Goal: Task Accomplishment & Management: Manage account settings

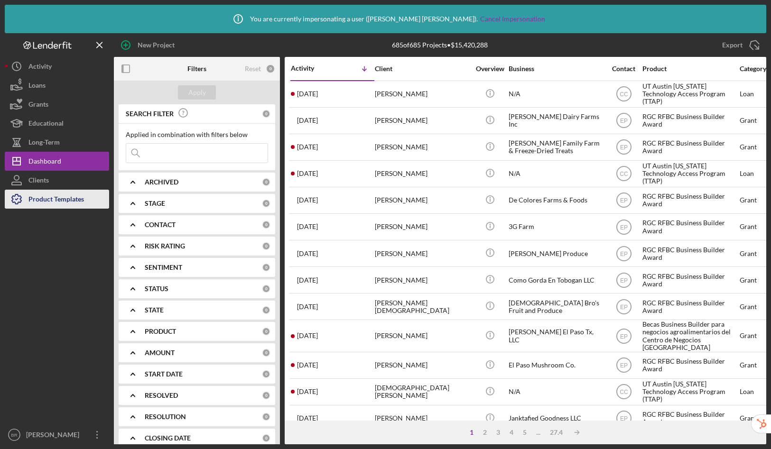
click at [44, 203] on div "Product Templates" at bounding box center [56, 200] width 56 height 21
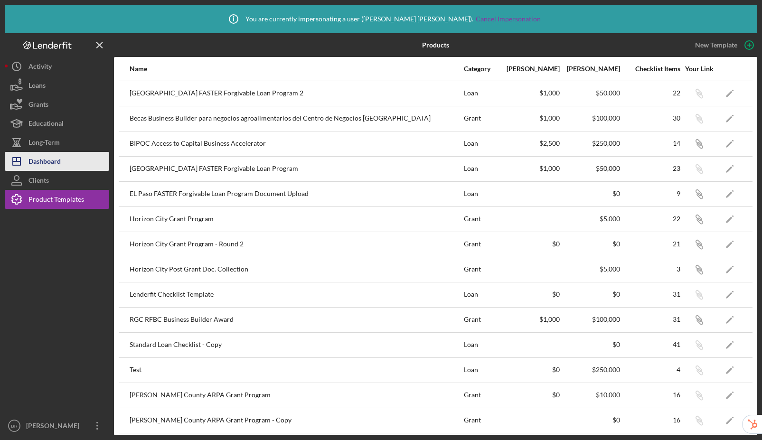
click at [46, 161] on div "Dashboard" at bounding box center [44, 162] width 32 height 21
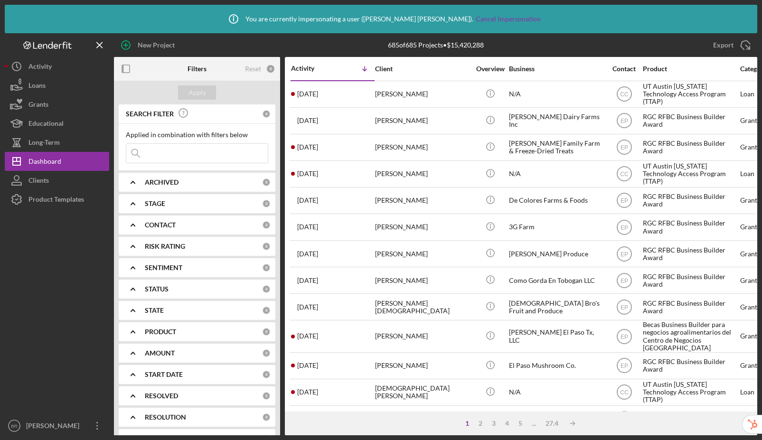
click at [170, 331] on b "PRODUCT" at bounding box center [160, 332] width 31 height 8
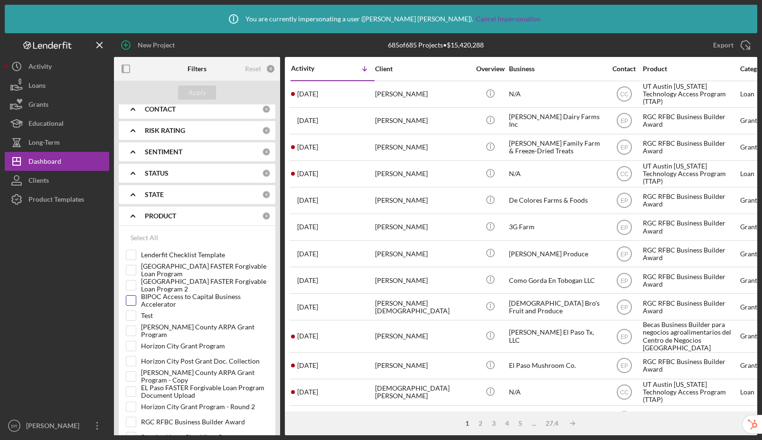
scroll to position [219, 0]
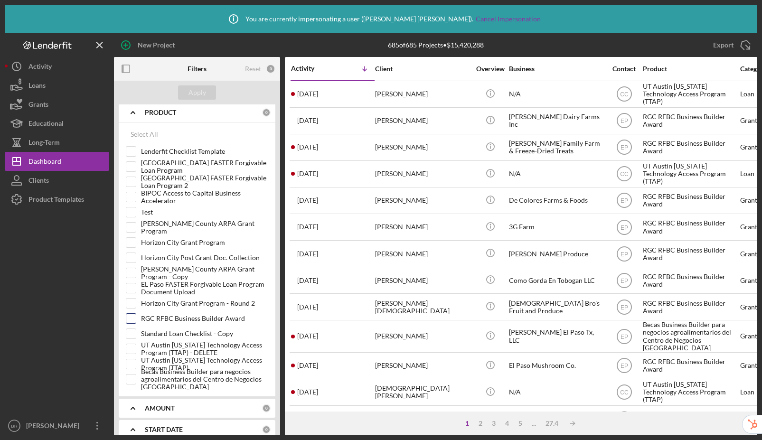
click at [131, 317] on input "RGC RFBC Business Builder Award" at bounding box center [130, 318] width 9 height 9
click at [197, 93] on div "Apply" at bounding box center [197, 92] width 18 height 14
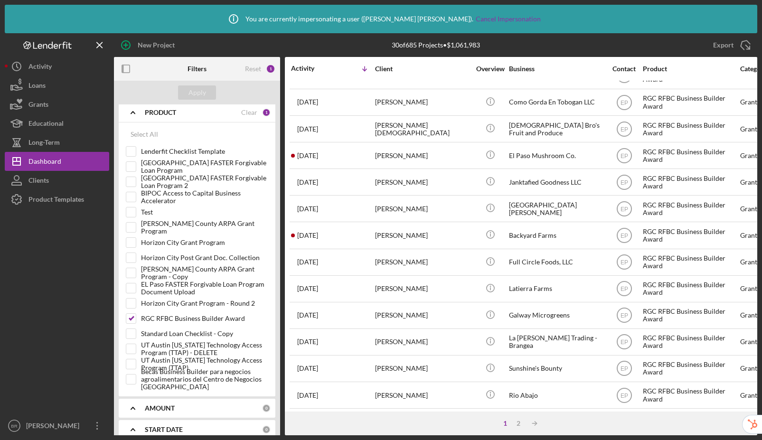
scroll to position [0, 0]
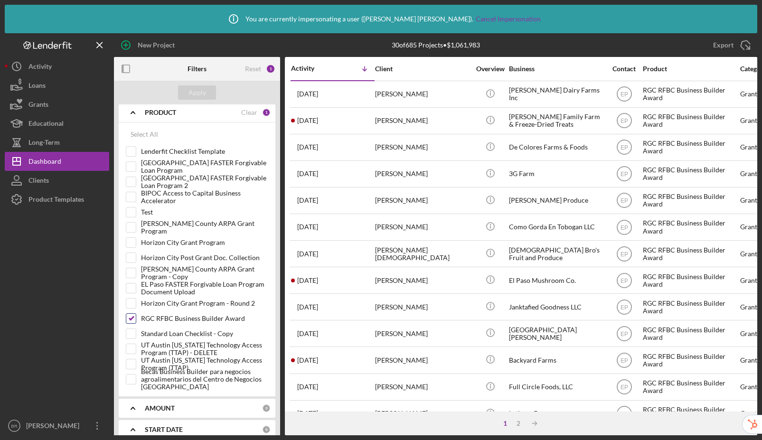
click at [132, 319] on input "RGC RFBC Business Builder Award" at bounding box center [130, 318] width 9 height 9
checkbox input "false"
click at [130, 364] on input "UT Austin Texas Technology Access Program (TTAP)" at bounding box center [130, 363] width 9 height 9
click at [197, 94] on div "Apply" at bounding box center [197, 92] width 18 height 14
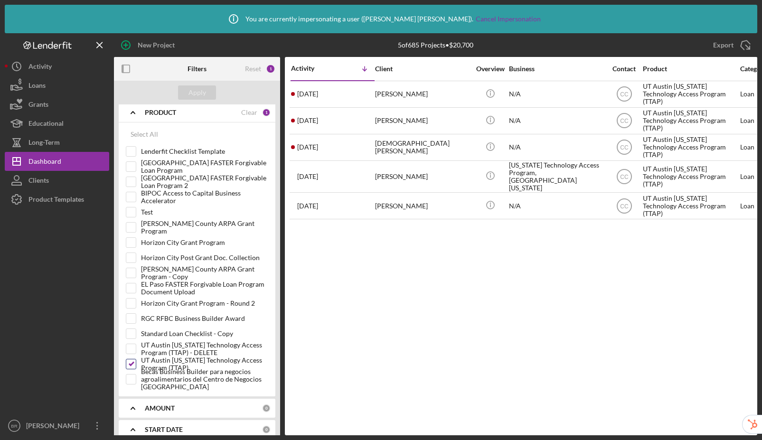
click at [131, 363] on input "UT Austin Texas Technology Access Program (TTAP)" at bounding box center [130, 363] width 9 height 9
checkbox input "false"
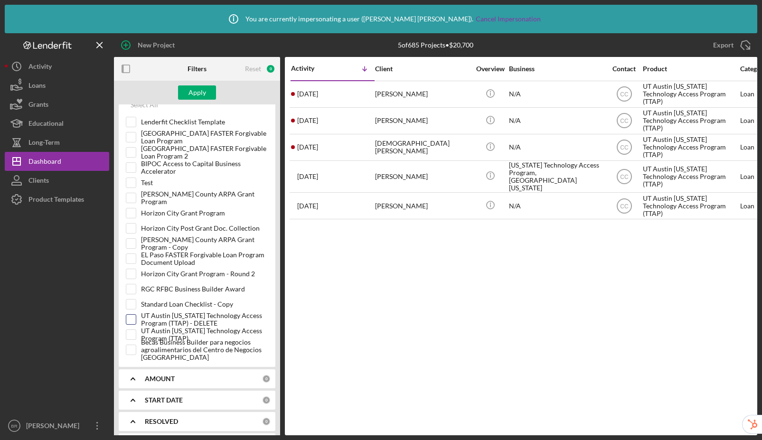
scroll to position [186, 0]
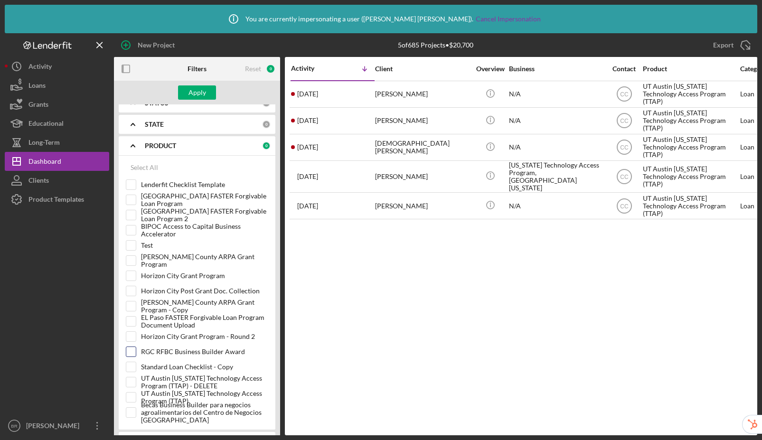
click at [131, 348] on input "RGC RFBC Business Builder Award" at bounding box center [130, 351] width 9 height 9
checkbox input "true"
click at [206, 89] on button "Apply" at bounding box center [197, 92] width 38 height 14
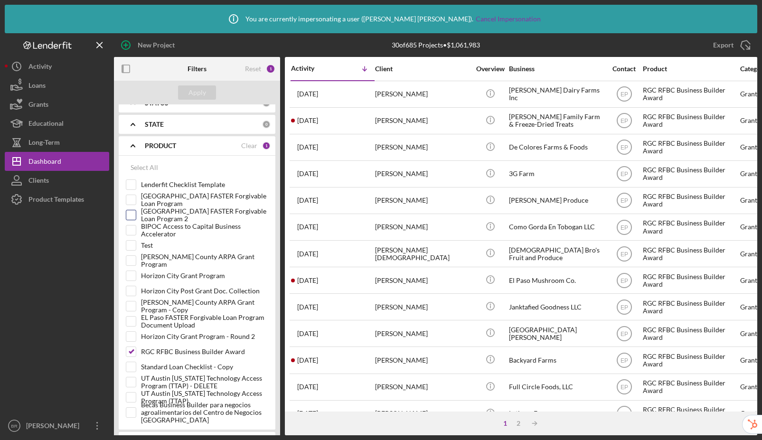
scroll to position [0, 0]
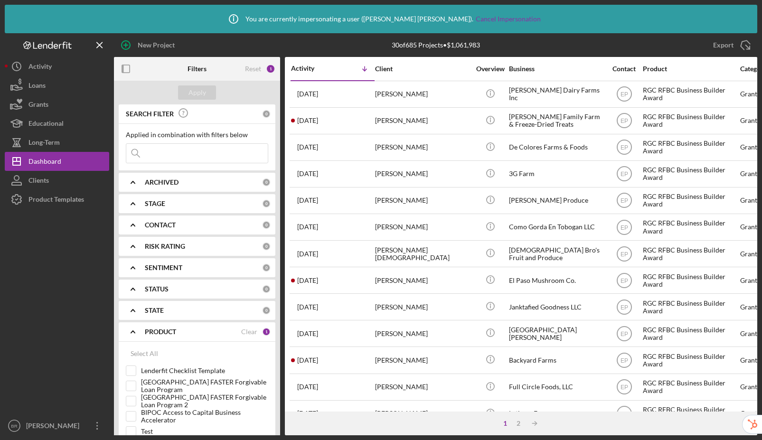
click at [188, 178] on div "ARCHIVED" at bounding box center [203, 182] width 117 height 8
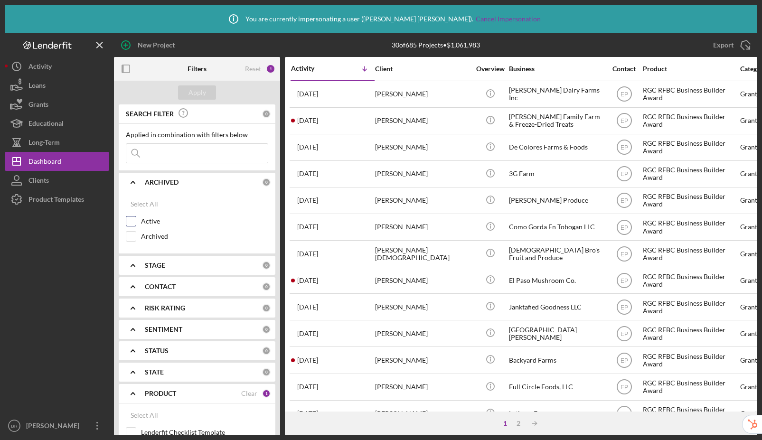
click at [131, 221] on input "Active" at bounding box center [130, 220] width 9 height 9
checkbox input "true"
click at [196, 93] on div "Apply" at bounding box center [197, 92] width 18 height 14
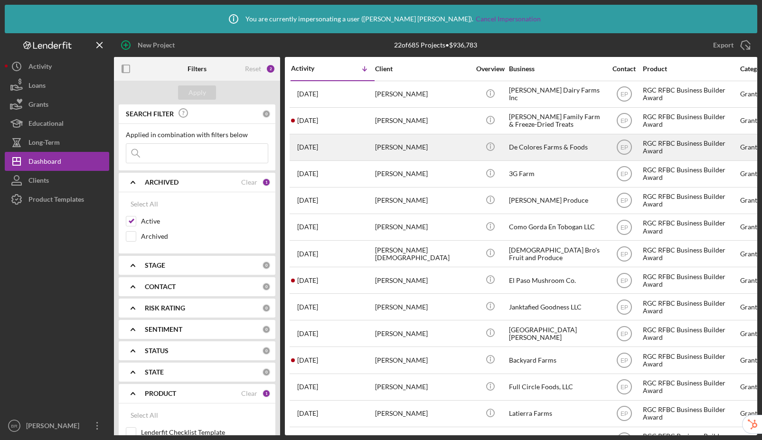
click at [560, 142] on div "De Colores Farms & Foods" at bounding box center [556, 147] width 95 height 25
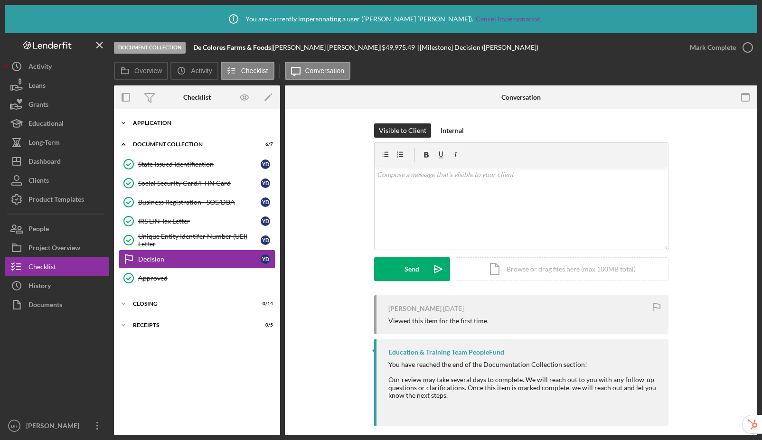
click at [178, 119] on div "Icon/Expander Application 4 / 4" at bounding box center [197, 122] width 166 height 19
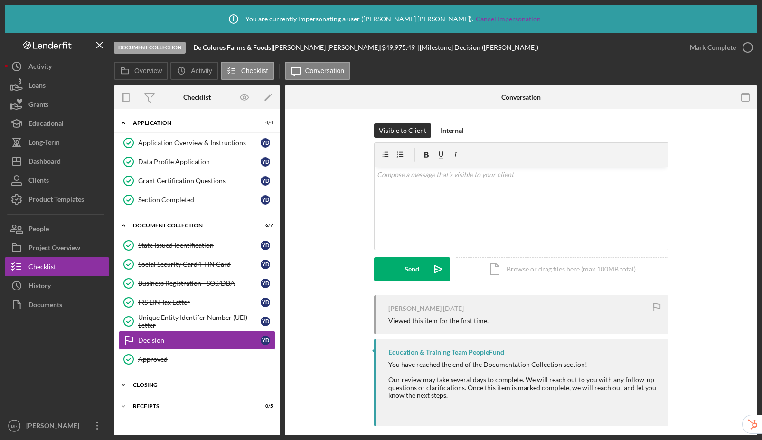
click at [160, 386] on div "Closing" at bounding box center [200, 385] width 135 height 6
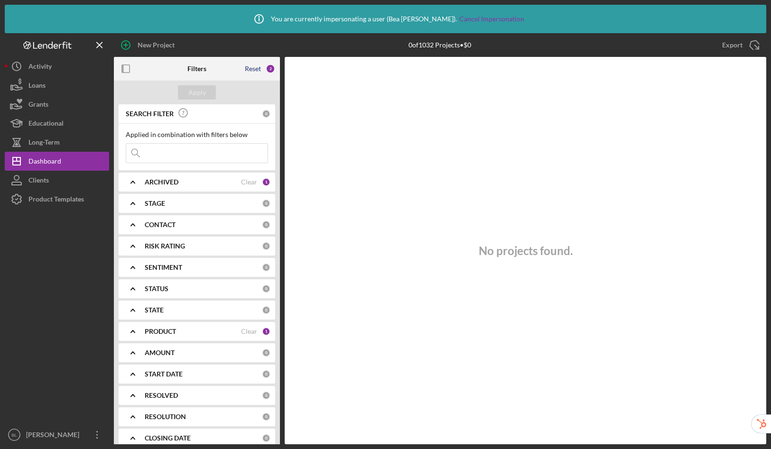
click at [256, 71] on div "Reset" at bounding box center [253, 69] width 16 height 8
click at [206, 97] on button "Apply" at bounding box center [197, 92] width 38 height 14
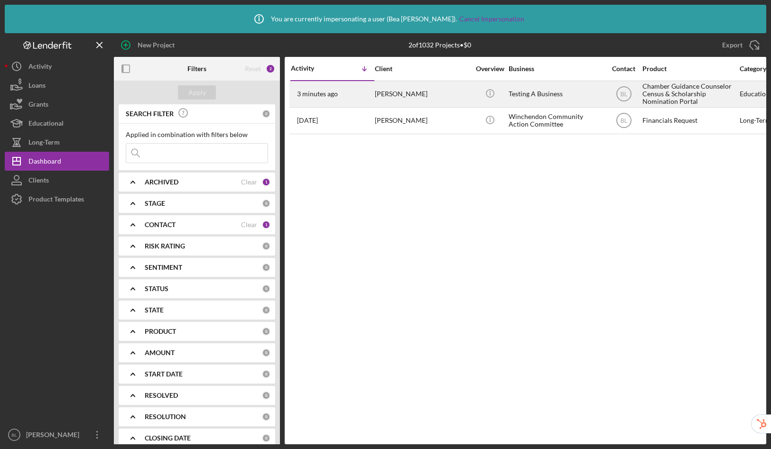
click at [430, 89] on div "[PERSON_NAME]" at bounding box center [422, 94] width 95 height 25
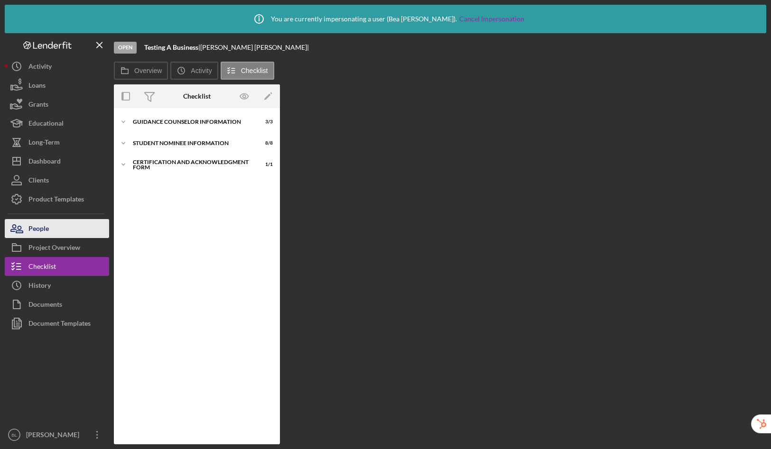
click at [67, 233] on button "People" at bounding box center [57, 228] width 104 height 19
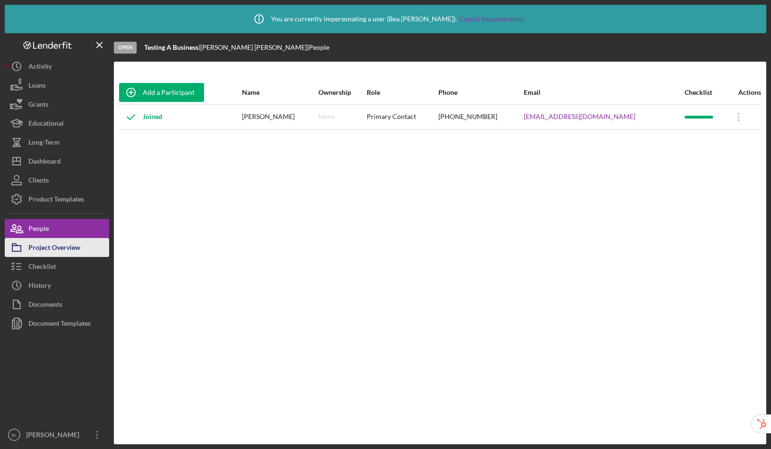
click at [50, 249] on div "Project Overview" at bounding box center [54, 248] width 52 height 21
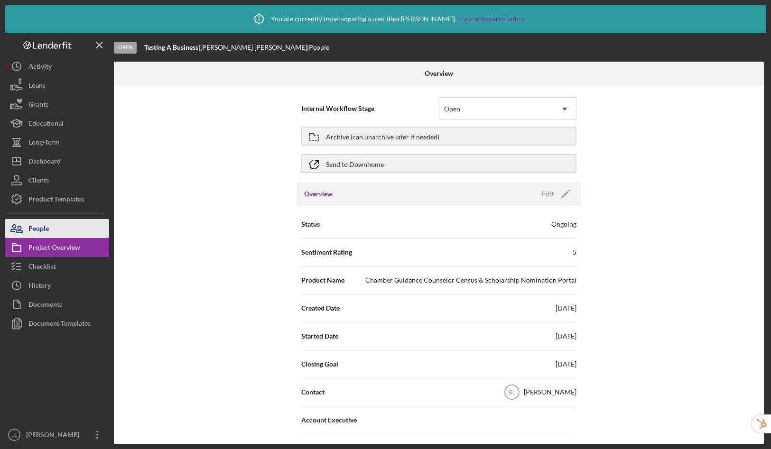
click at [48, 225] on div "People" at bounding box center [38, 229] width 20 height 21
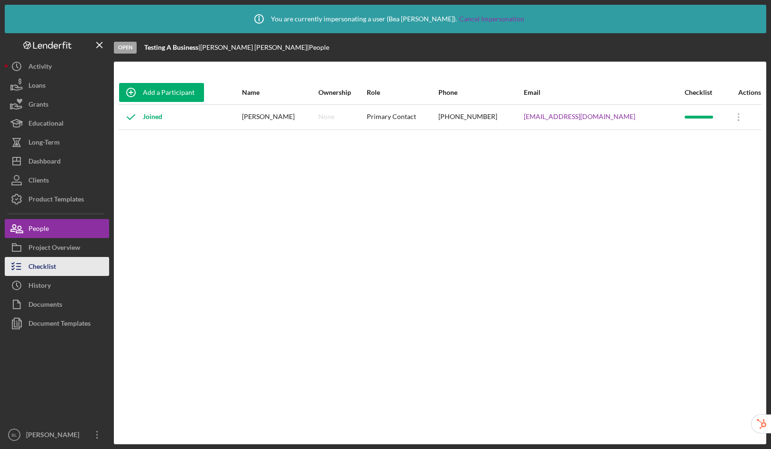
click at [50, 274] on div "Checklist" at bounding box center [42, 267] width 28 height 21
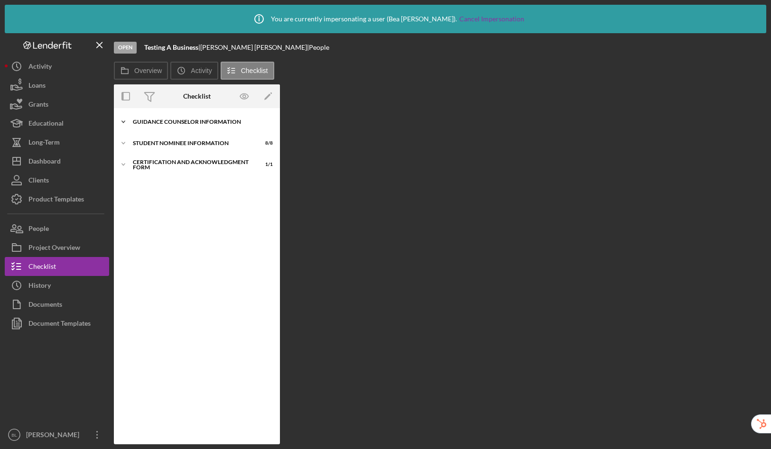
click at [193, 124] on div "Guidance Counselor Information" at bounding box center [200, 122] width 135 height 6
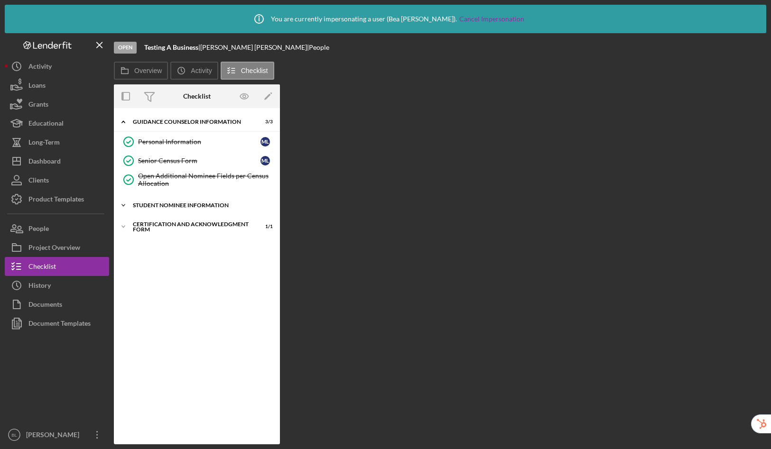
click at [196, 205] on div "Student Nominee Information" at bounding box center [200, 206] width 135 height 6
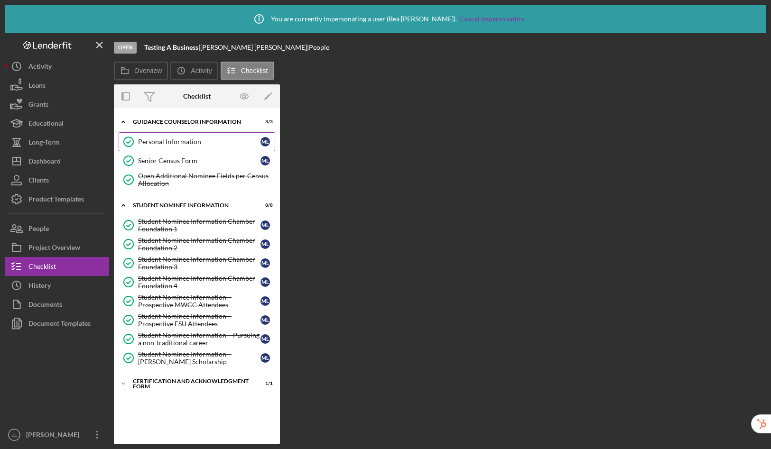
click at [197, 145] on div "Personal Information" at bounding box center [199, 142] width 122 height 8
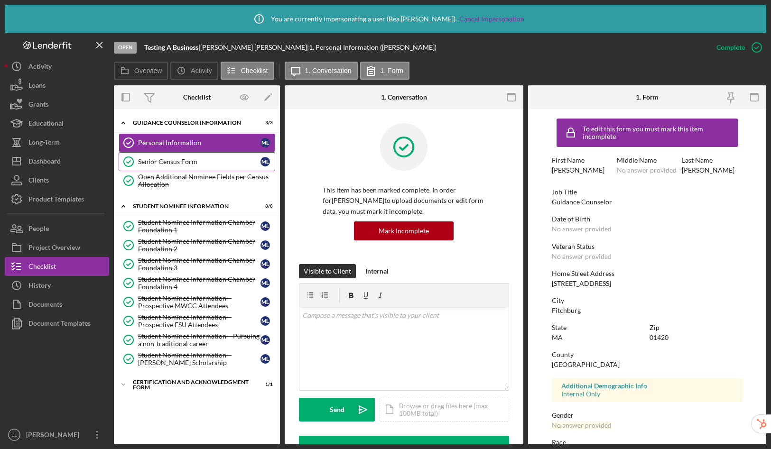
click at [189, 168] on link "Senior Census Form Senior Census Form M L" at bounding box center [197, 161] width 157 height 19
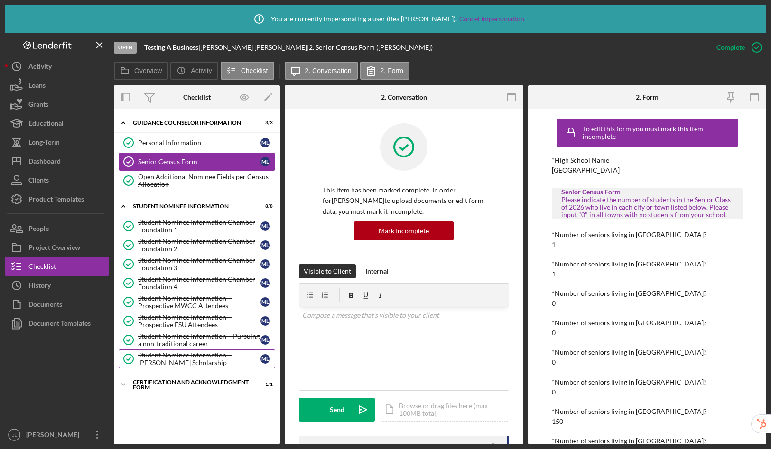
click at [201, 356] on div "Student Nominee Information – [PERSON_NAME] Scholarship" at bounding box center [199, 359] width 122 height 15
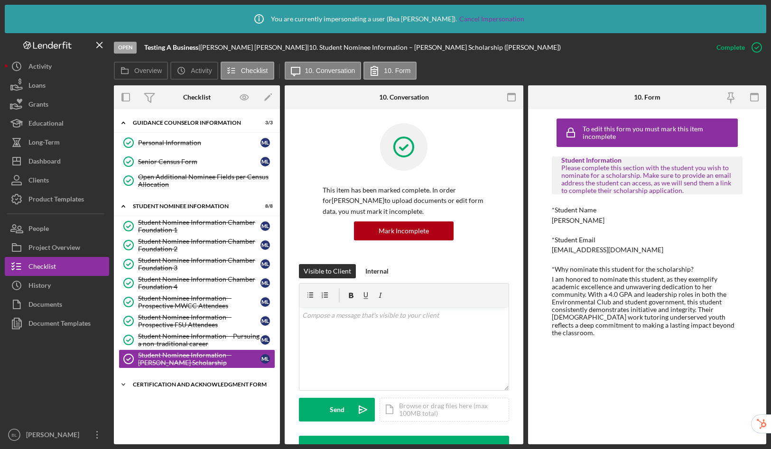
click at [190, 386] on div "Certification and Acknowledgment Form" at bounding box center [200, 385] width 135 height 6
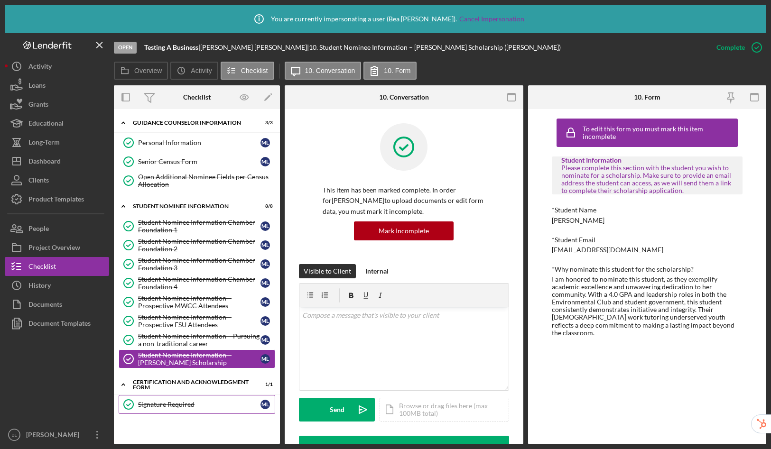
click at [185, 405] on div "Signature Required" at bounding box center [199, 405] width 122 height 8
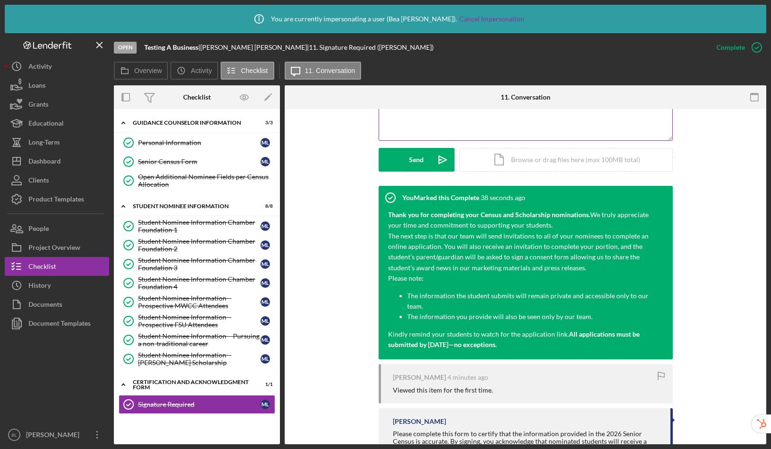
scroll to position [326, 0]
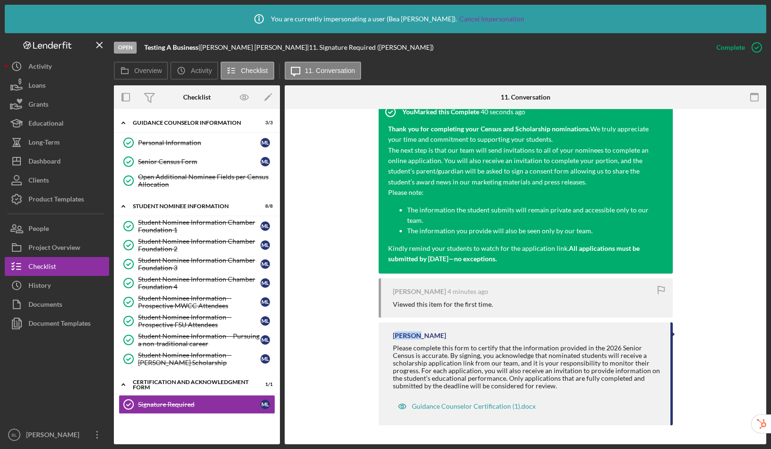
drag, startPoint x: 393, startPoint y: 337, endPoint x: 425, endPoint y: 337, distance: 31.8
click at [425, 337] on div "[PERSON_NAME]" at bounding box center [527, 336] width 268 height 8
click at [66, 279] on button "Icon/History History" at bounding box center [57, 285] width 104 height 19
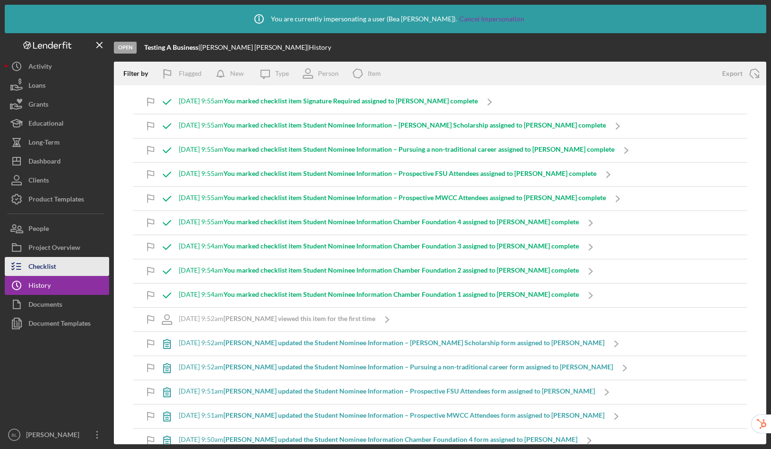
click at [38, 267] on div "Checklist" at bounding box center [42, 267] width 28 height 21
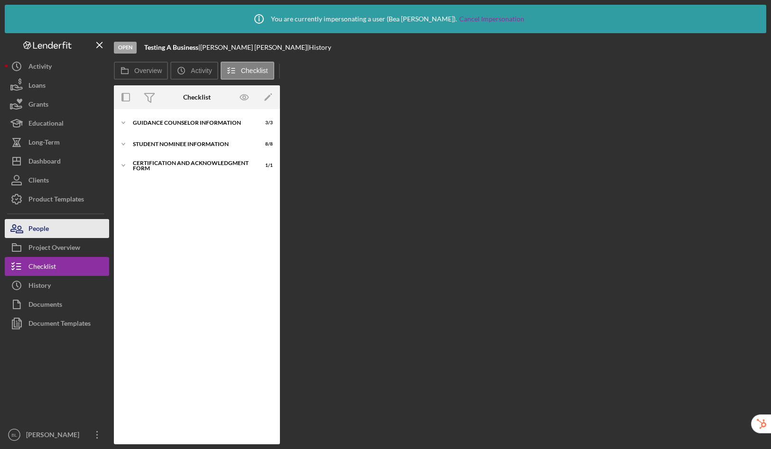
click at [43, 233] on div "People" at bounding box center [38, 229] width 20 height 21
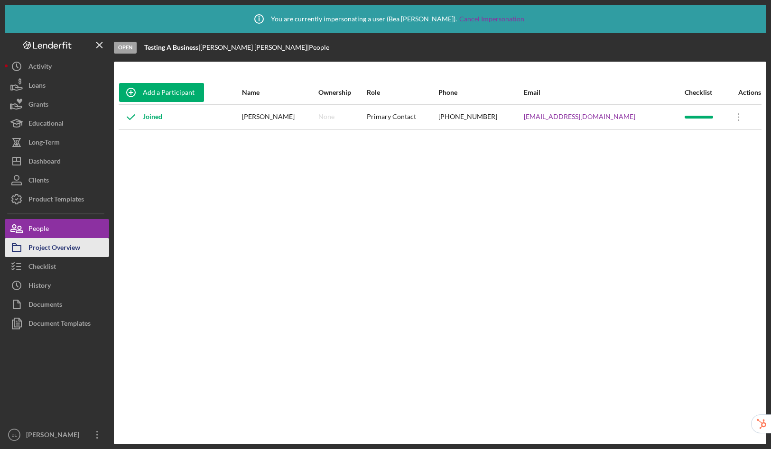
click at [40, 252] on div "Project Overview" at bounding box center [54, 248] width 52 height 21
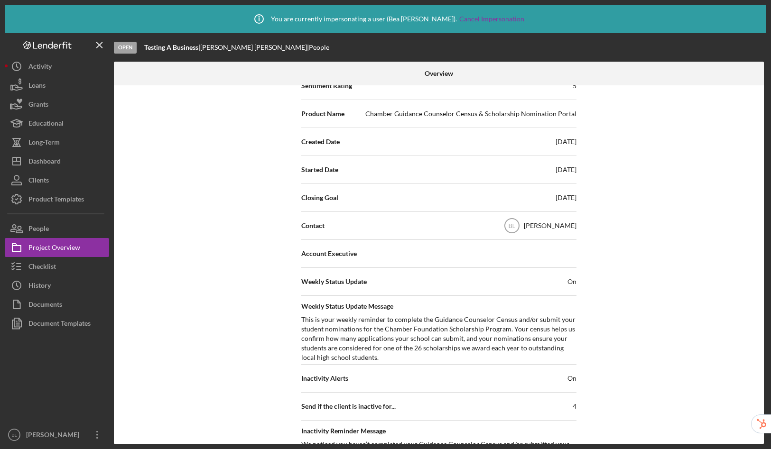
scroll to position [319, 0]
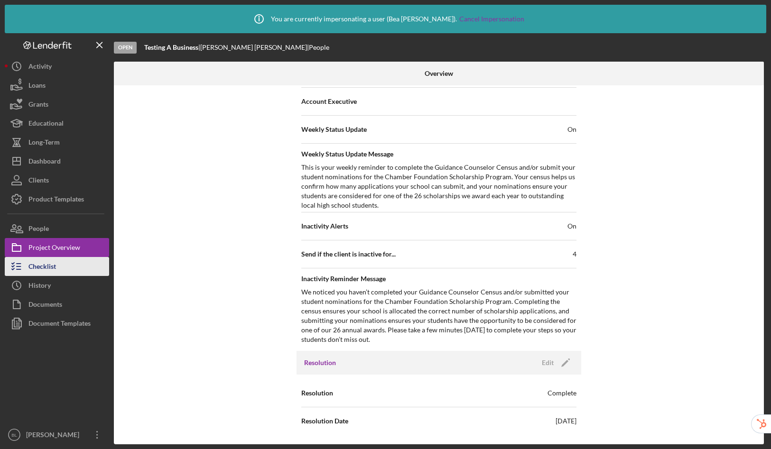
click at [47, 269] on div "Checklist" at bounding box center [42, 267] width 28 height 21
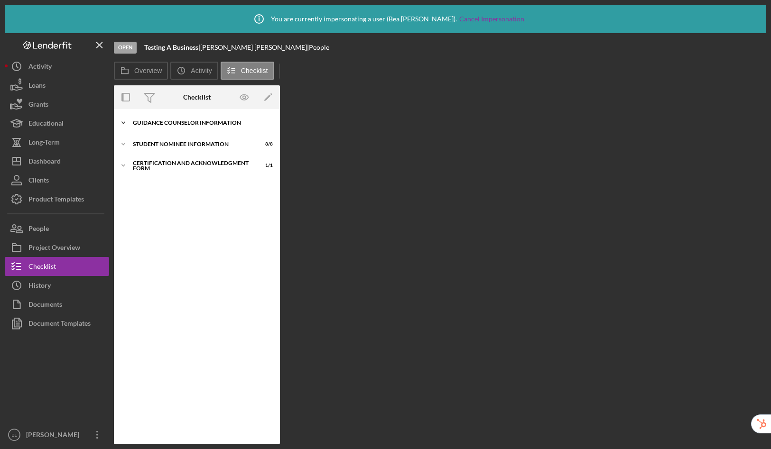
click at [181, 125] on div "Guidance Counselor Information" at bounding box center [200, 123] width 135 height 6
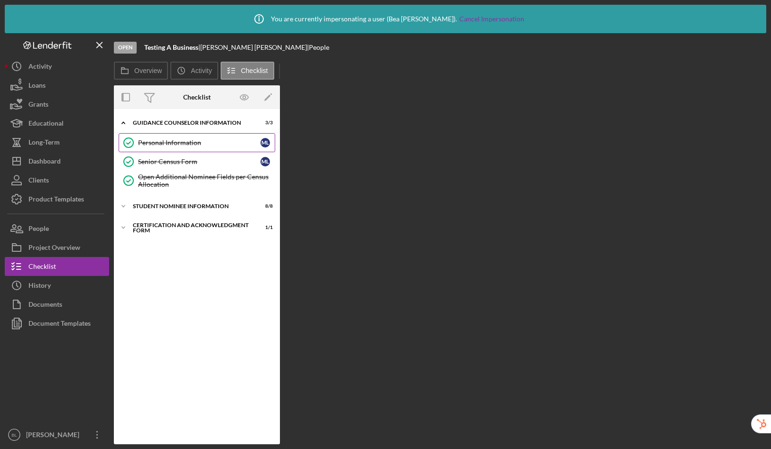
click at [187, 140] on div "Personal Information" at bounding box center [199, 143] width 122 height 8
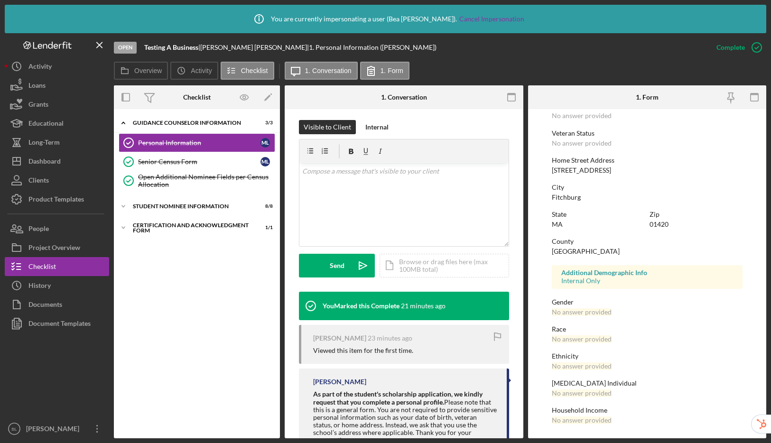
scroll to position [128, 0]
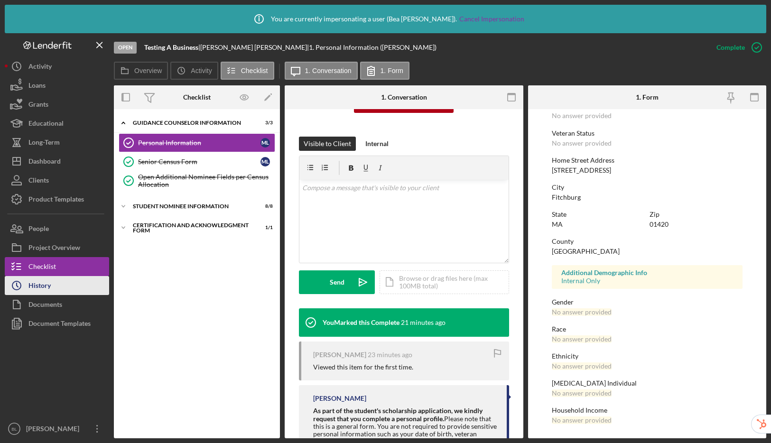
click at [37, 282] on div "History" at bounding box center [39, 286] width 22 height 21
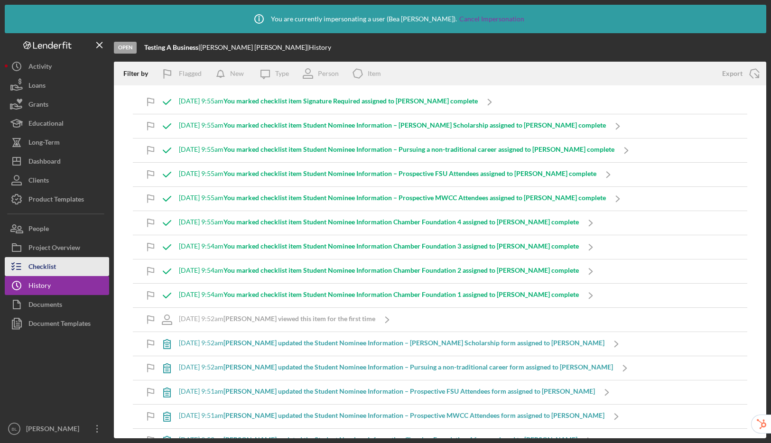
click at [69, 268] on button "Checklist" at bounding box center [57, 266] width 104 height 19
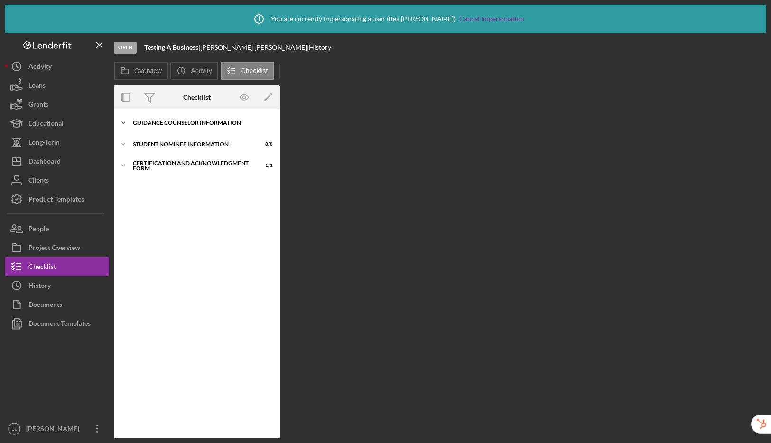
click at [208, 117] on div "Icon/Expander Guidance Counselor Information 3 / 3" at bounding box center [197, 122] width 166 height 19
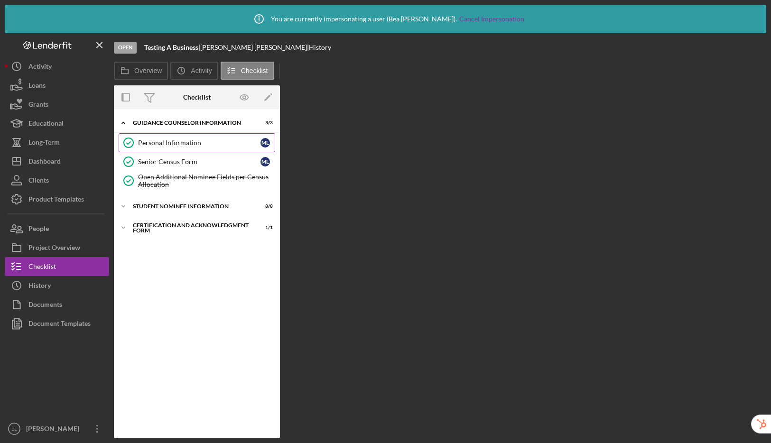
click at [199, 146] on div "Personal Information" at bounding box center [199, 143] width 122 height 8
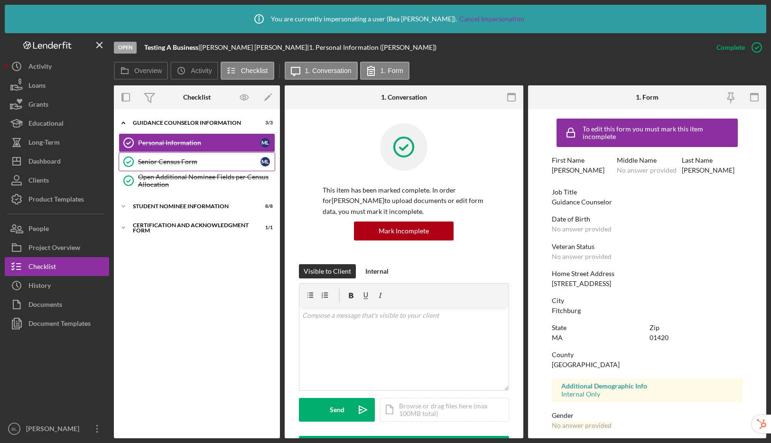
click at [194, 170] on link "Senior Census Form Senior Census Form M L" at bounding box center [197, 161] width 157 height 19
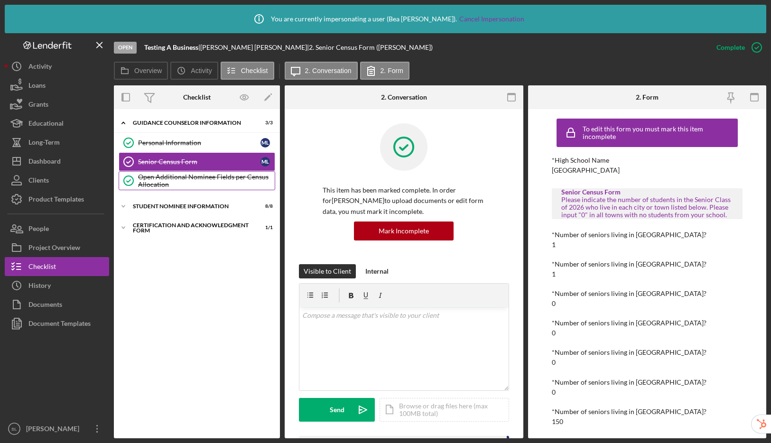
click at [196, 182] on div "Open Additional Nominee Fields per Census Allocation" at bounding box center [206, 180] width 137 height 15
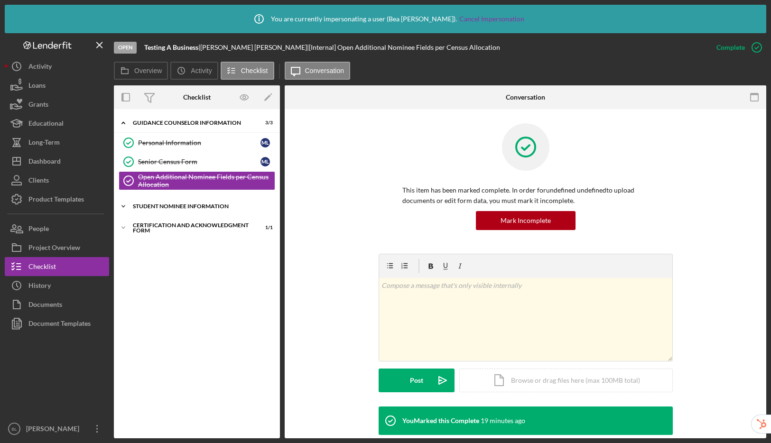
click at [189, 208] on div "Student Nominee Information" at bounding box center [200, 207] width 135 height 6
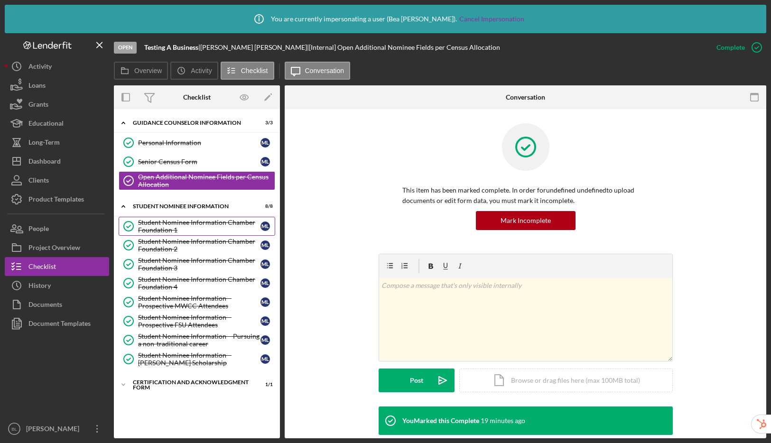
click at [188, 229] on div "Student Nominee Information Chamber Foundation 1" at bounding box center [199, 226] width 122 height 15
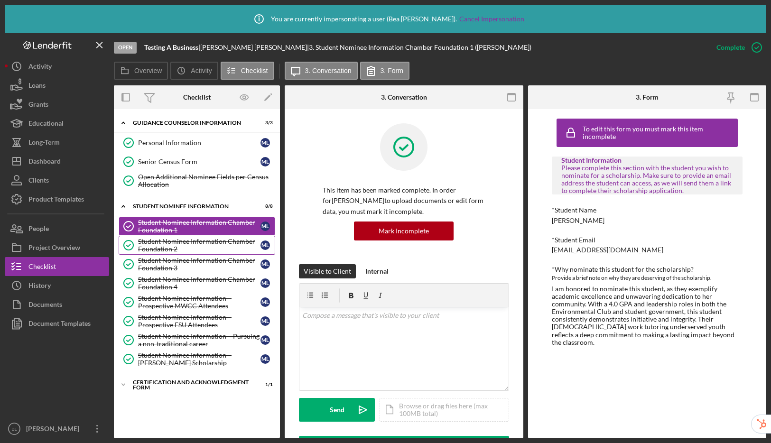
click at [191, 250] on div "Student Nominee Information Chamber Foundation 2" at bounding box center [199, 245] width 122 height 15
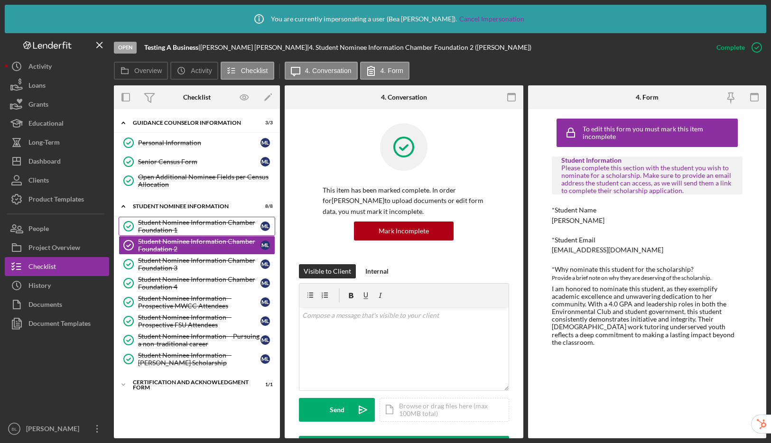
click at [170, 227] on div "Student Nominee Information Chamber Foundation 1" at bounding box center [199, 226] width 122 height 15
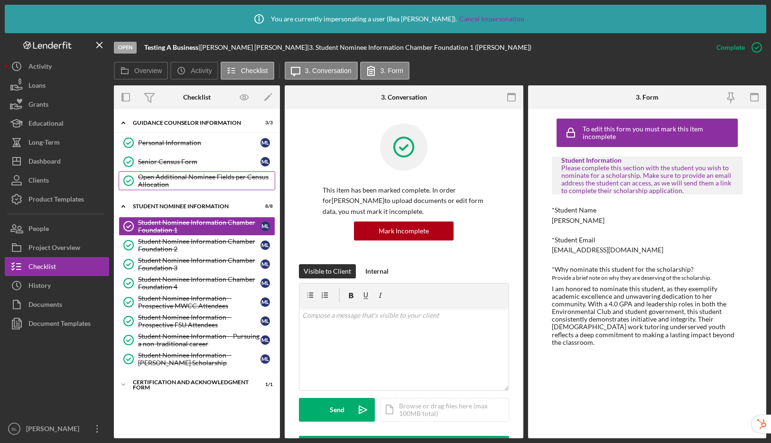
click at [169, 180] on div "Open Additional Nominee Fields per Census Allocation" at bounding box center [206, 180] width 137 height 15
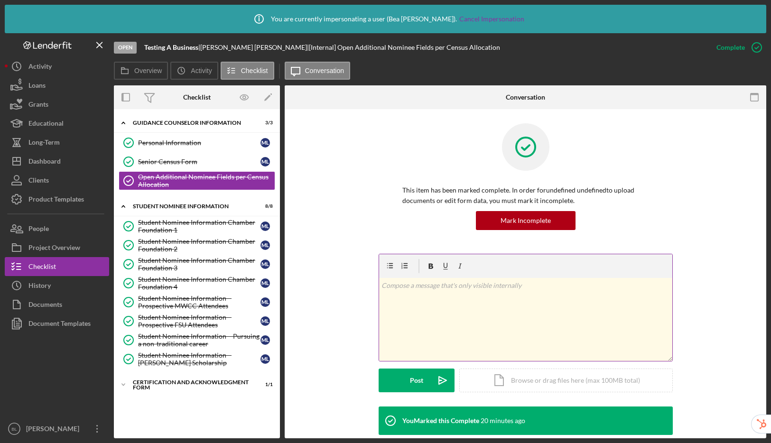
scroll to position [69, 0]
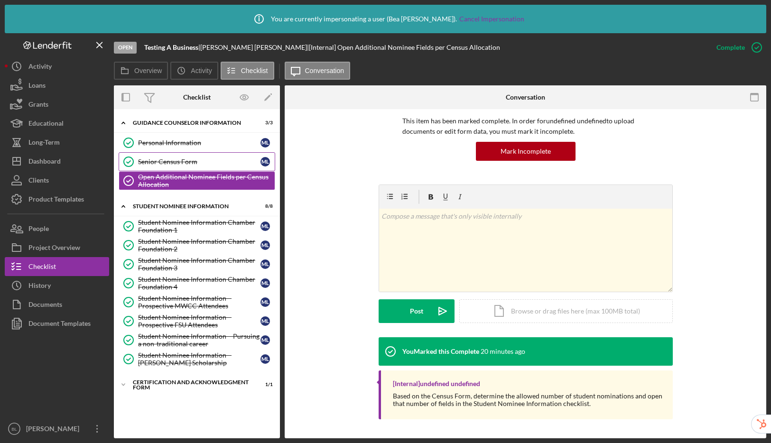
click at [168, 154] on link "Senior Census Form Senior Census Form M L" at bounding box center [197, 161] width 157 height 19
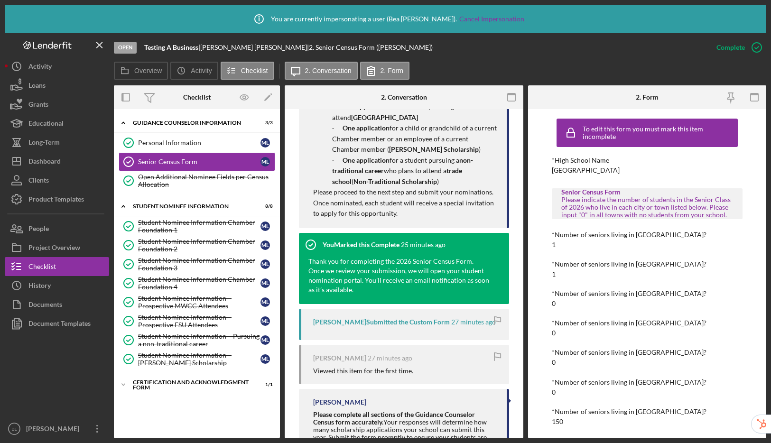
scroll to position [458, 0]
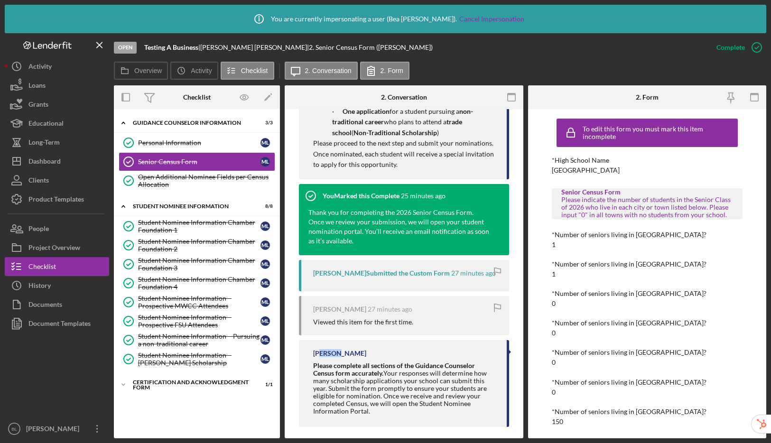
drag, startPoint x: 321, startPoint y: 353, endPoint x: 355, endPoint y: 353, distance: 34.2
click at [355, 353] on div "[PERSON_NAME]" at bounding box center [405, 354] width 184 height 8
click at [77, 246] on div "Project Overview" at bounding box center [54, 248] width 52 height 21
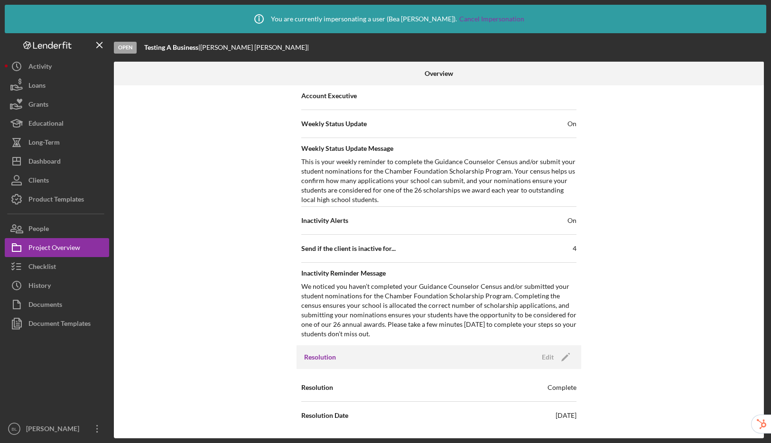
scroll to position [325, 0]
click at [34, 225] on div "People" at bounding box center [38, 229] width 20 height 21
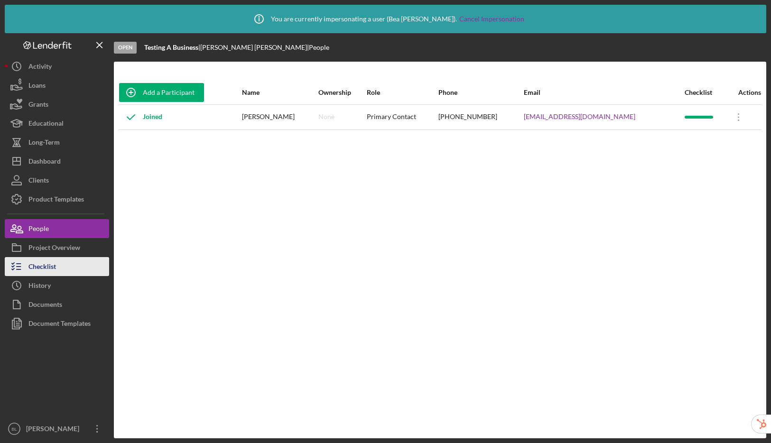
click at [62, 269] on button "Checklist" at bounding box center [57, 266] width 104 height 19
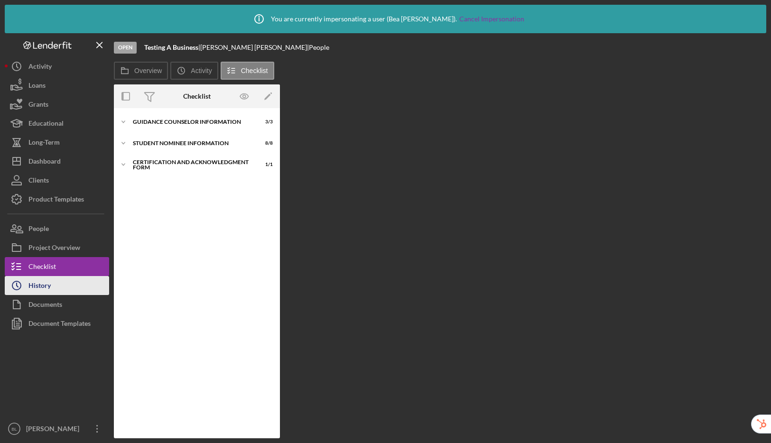
click at [48, 282] on div "History" at bounding box center [39, 286] width 22 height 21
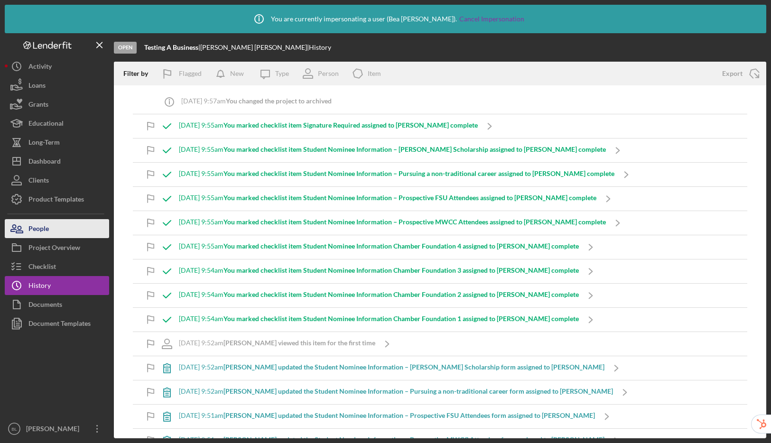
click at [35, 225] on div "People" at bounding box center [38, 229] width 20 height 21
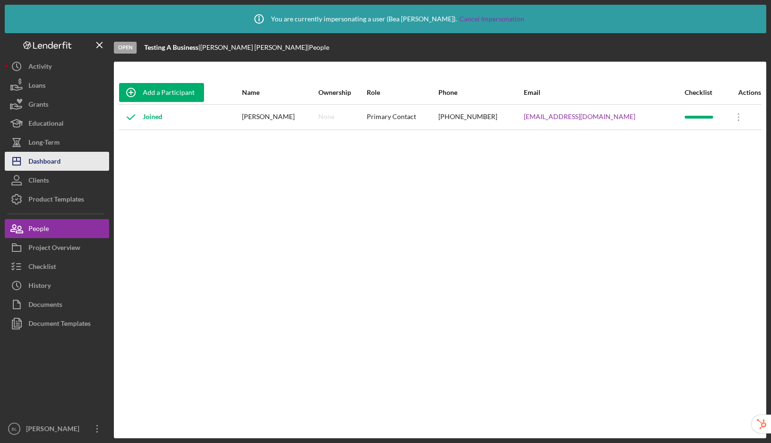
click at [49, 161] on div "Dashboard" at bounding box center [44, 162] width 32 height 21
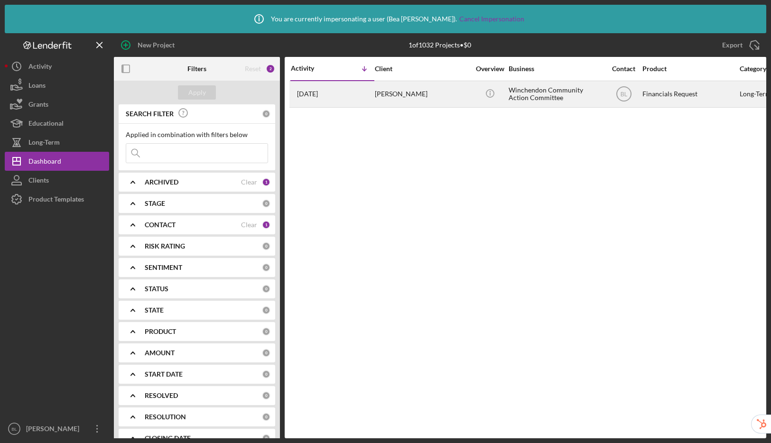
click at [429, 97] on div "[PERSON_NAME]" at bounding box center [422, 94] width 95 height 25
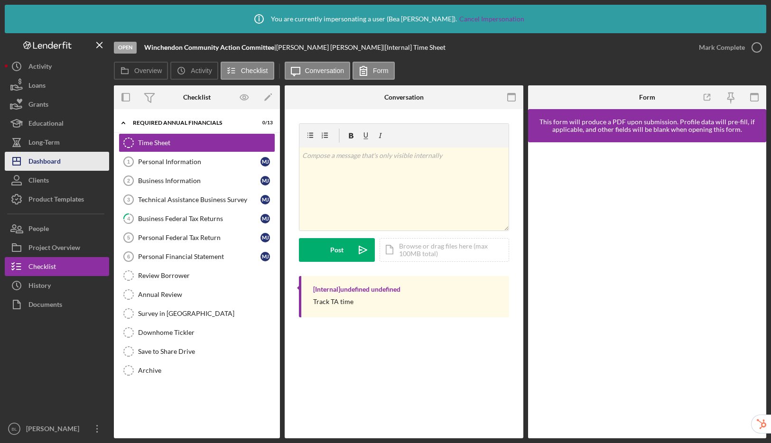
click at [66, 166] on button "Icon/Dashboard Dashboard" at bounding box center [57, 161] width 104 height 19
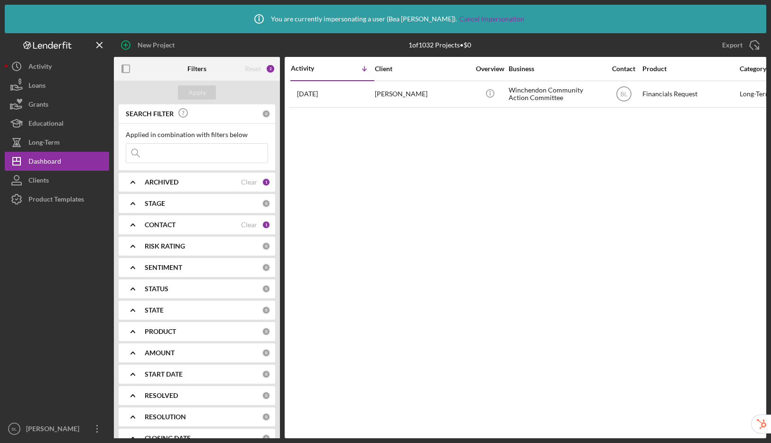
scroll to position [26, 0]
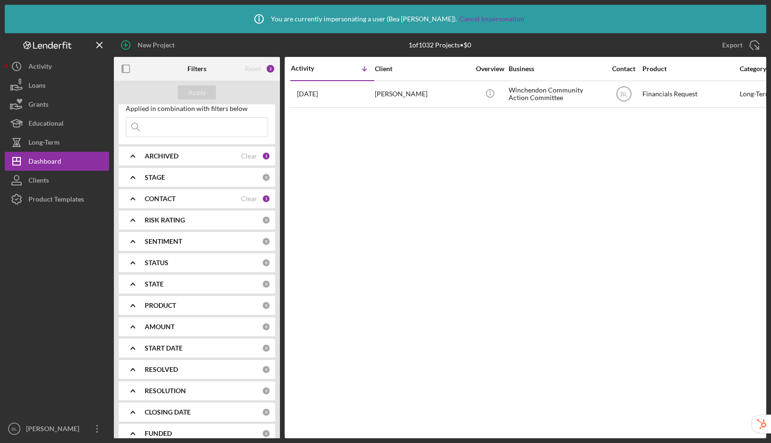
click at [243, 160] on div "ARCHIVED Clear 1" at bounding box center [208, 156] width 126 height 19
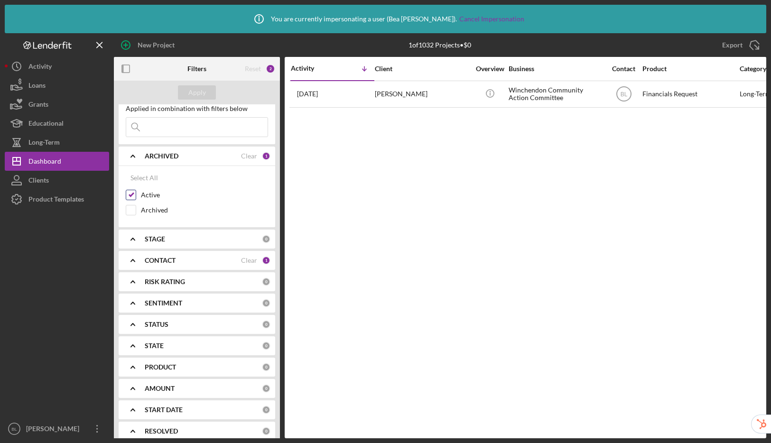
click at [133, 189] on div "Select All Active Archived" at bounding box center [197, 194] width 142 height 52
click at [131, 194] on input "Active" at bounding box center [130, 194] width 9 height 9
checkbox input "false"
click at [130, 209] on input "Archived" at bounding box center [130, 210] width 9 height 9
checkbox input "true"
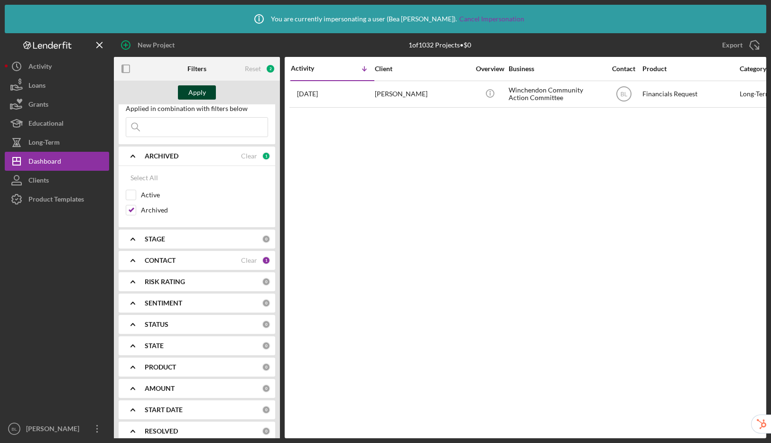
click at [199, 96] on div "Apply" at bounding box center [197, 92] width 18 height 14
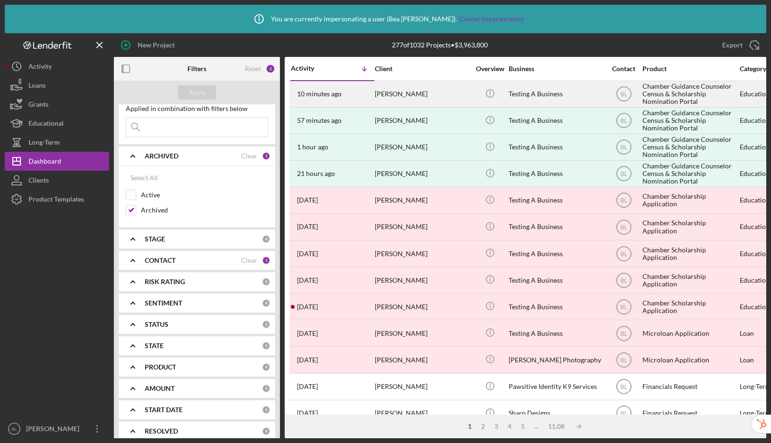
click at [413, 86] on div "[PERSON_NAME]" at bounding box center [422, 94] width 95 height 25
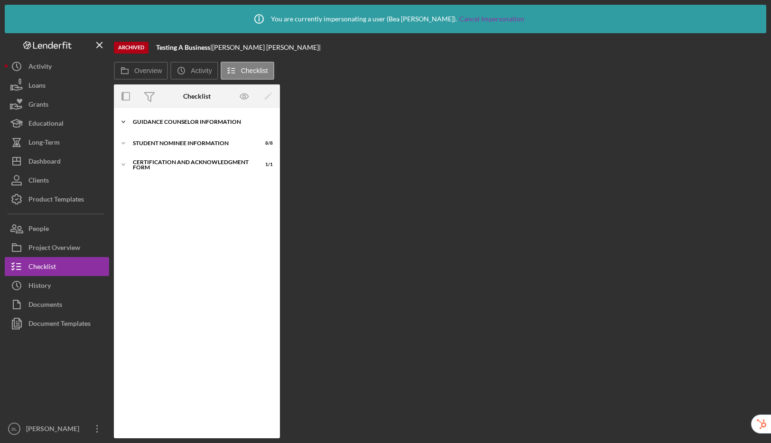
click at [175, 130] on div "Icon/Expander Guidance Counselor Information 3 / 3" at bounding box center [197, 121] width 166 height 19
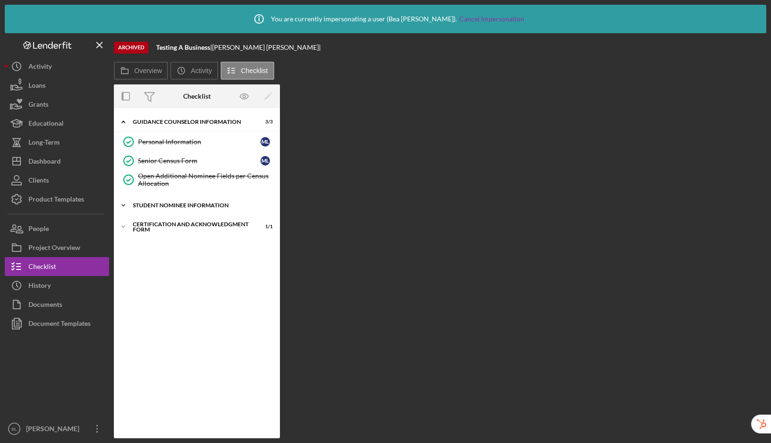
click at [166, 209] on div "Icon/Expander Student Nominee Information 8 / 8" at bounding box center [197, 205] width 166 height 19
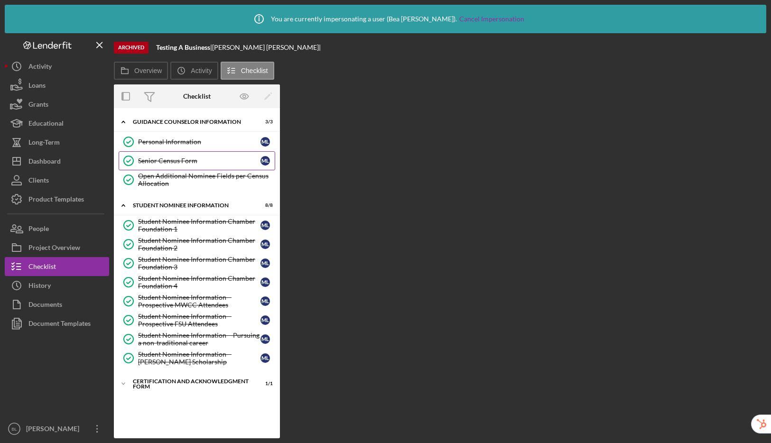
click at [178, 162] on div "Senior Census Form" at bounding box center [199, 161] width 122 height 8
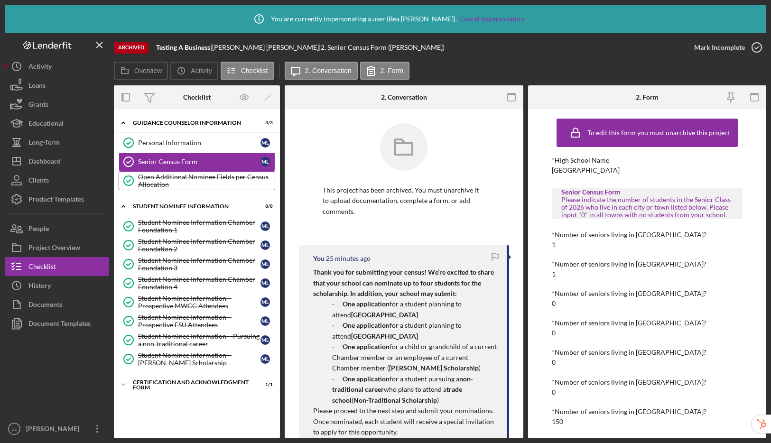
click at [189, 185] on div "Open Additional Nominee Fields per Census Allocation" at bounding box center [206, 180] width 137 height 15
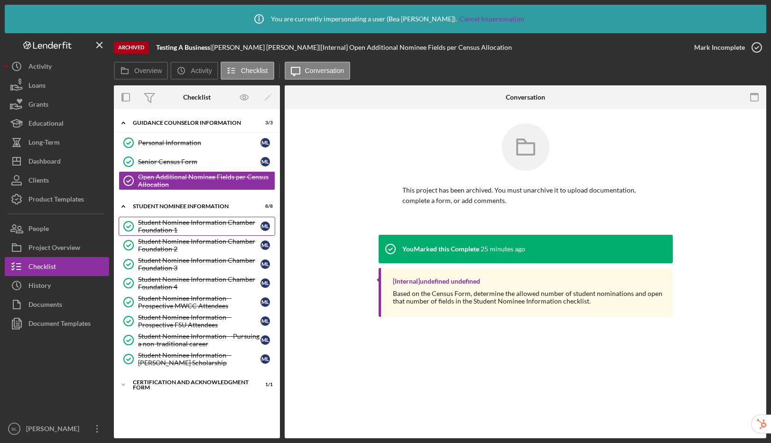
click at [180, 235] on link "Student Nominee Information Chamber Foundation 1 Student Nominee Information Ch…" at bounding box center [197, 226] width 157 height 19
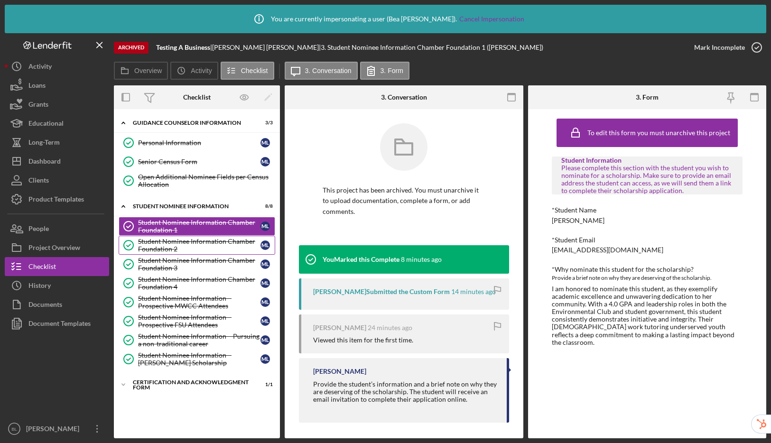
click at [179, 252] on div "Student Nominee Information Chamber Foundation 2" at bounding box center [199, 245] width 122 height 15
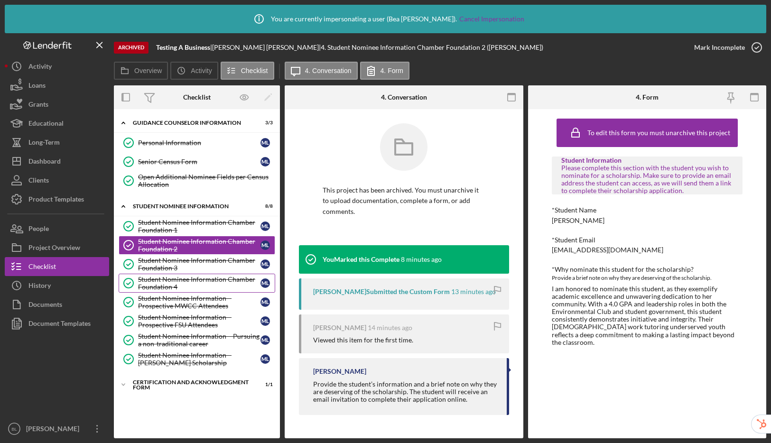
click at [180, 277] on div "Student Nominee Information Chamber Foundation 4" at bounding box center [199, 283] width 122 height 15
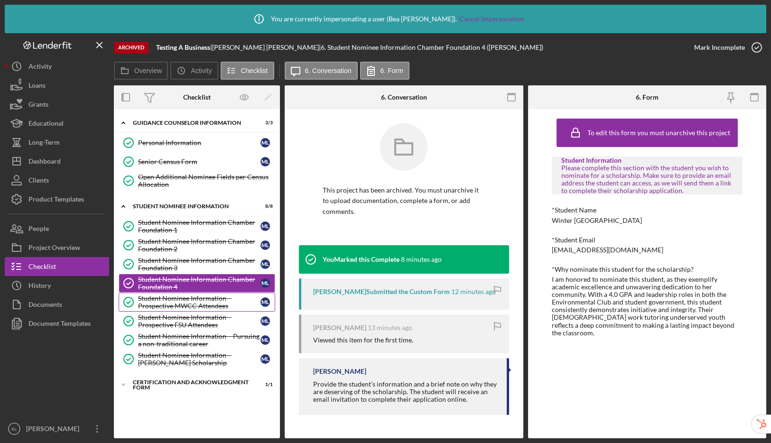
click at [184, 297] on div "Student Nominee Information – Prospective MWCC Attendees" at bounding box center [199, 302] width 122 height 15
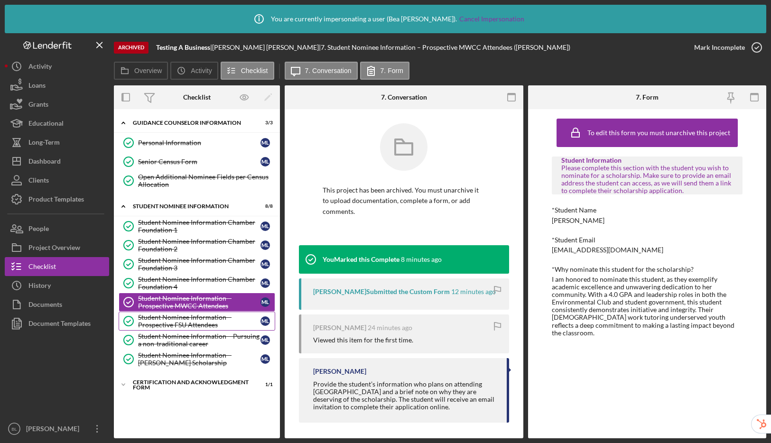
click at [190, 327] on div "Student Nominee Information – Prospective FSU Attendees" at bounding box center [199, 321] width 122 height 15
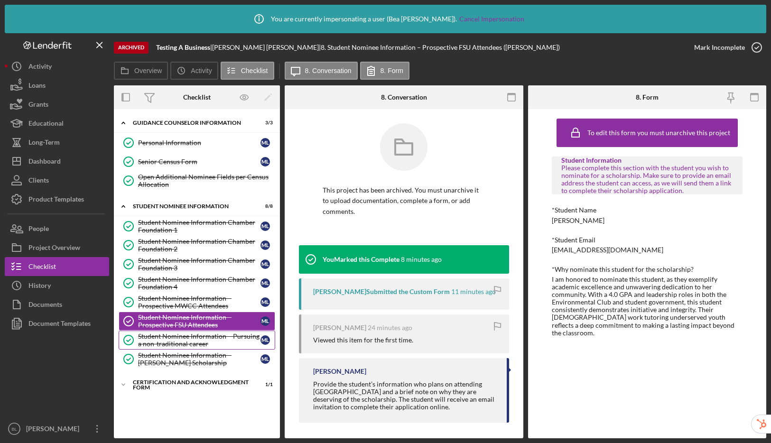
click at [192, 341] on div "Student Nominee Information – Pursuing a non-traditional career" at bounding box center [199, 340] width 122 height 15
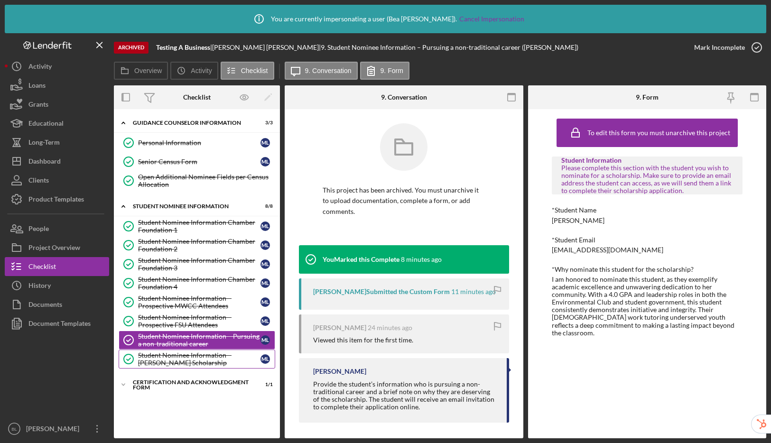
click at [198, 366] on div "Student Nominee Information – [PERSON_NAME] Scholarship" at bounding box center [199, 359] width 122 height 15
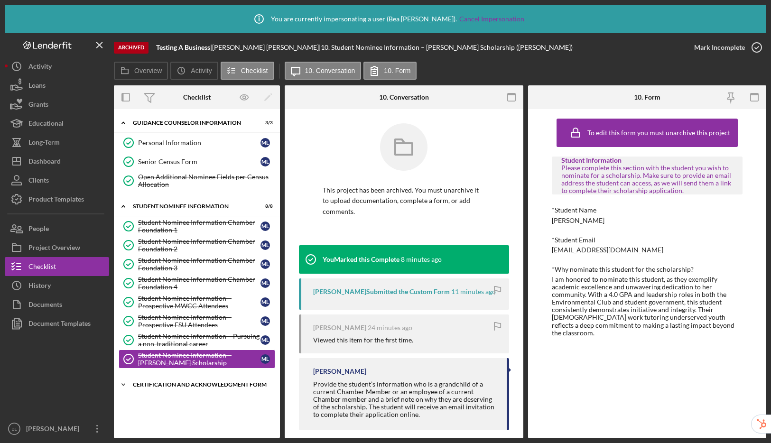
click at [194, 382] on div "Certification and Acknowledgment Form" at bounding box center [200, 385] width 135 height 6
click at [188, 400] on link "Signature Required Signature Required M L" at bounding box center [197, 404] width 157 height 19
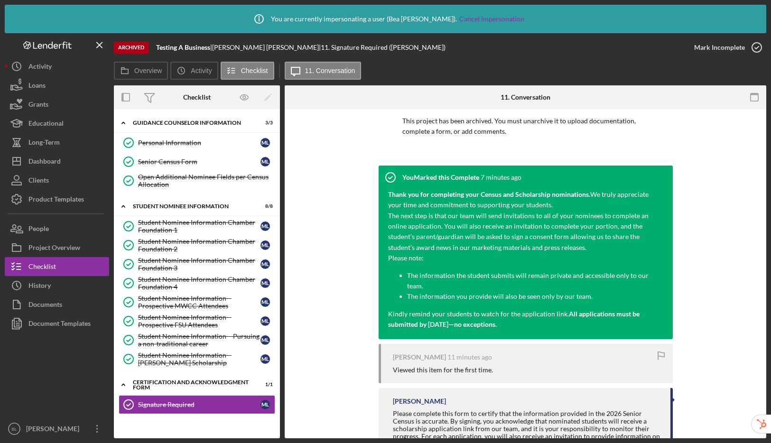
scroll to position [141, 0]
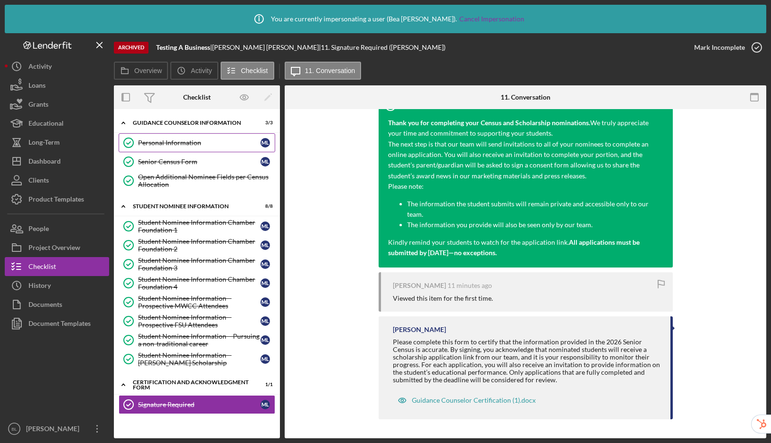
click at [167, 139] on div "Personal Information" at bounding box center [199, 143] width 122 height 8
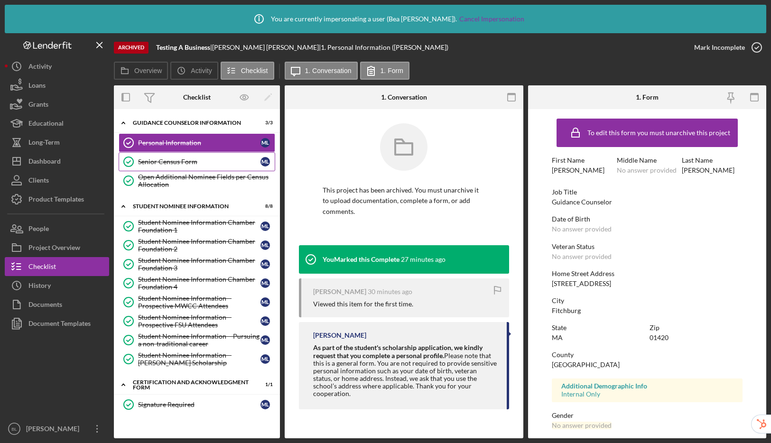
click at [163, 167] on link "Senior Census Form Senior Census Form M L" at bounding box center [197, 161] width 157 height 19
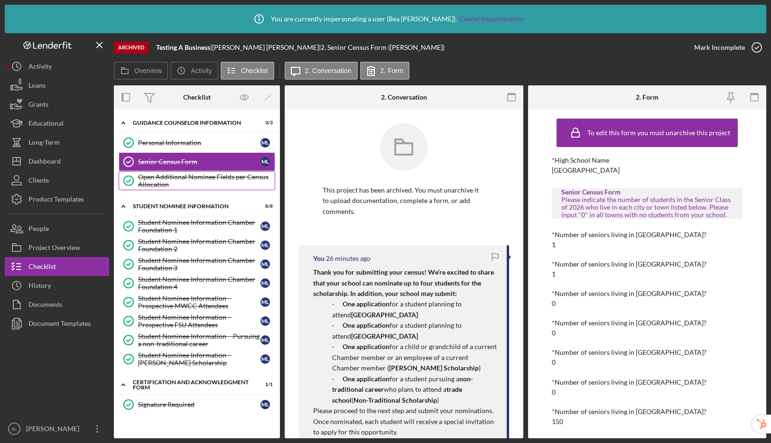
click at [165, 181] on div "Open Additional Nominee Fields per Census Allocation" at bounding box center [206, 180] width 137 height 15
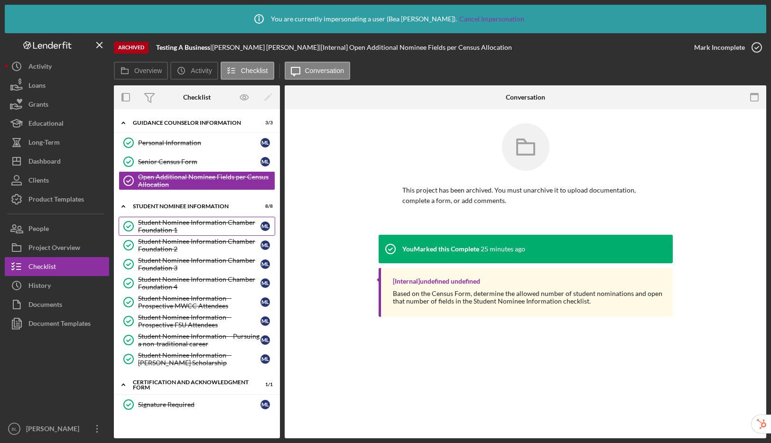
click at [165, 220] on div "Student Nominee Information Chamber Foundation 1" at bounding box center [199, 226] width 122 height 15
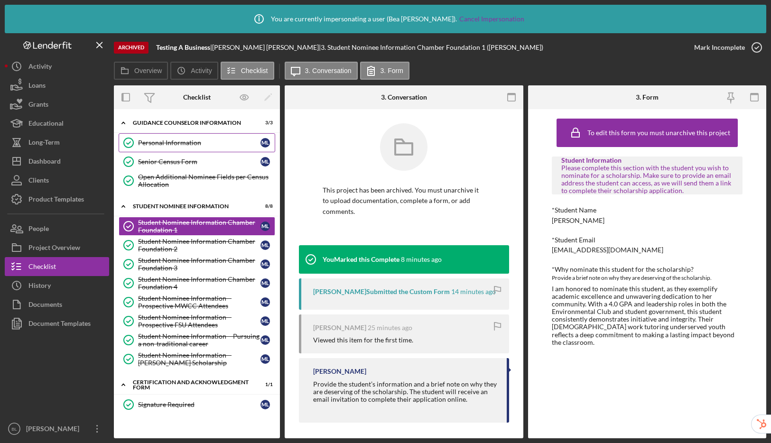
click at [157, 142] on div "Personal Information" at bounding box center [199, 143] width 122 height 8
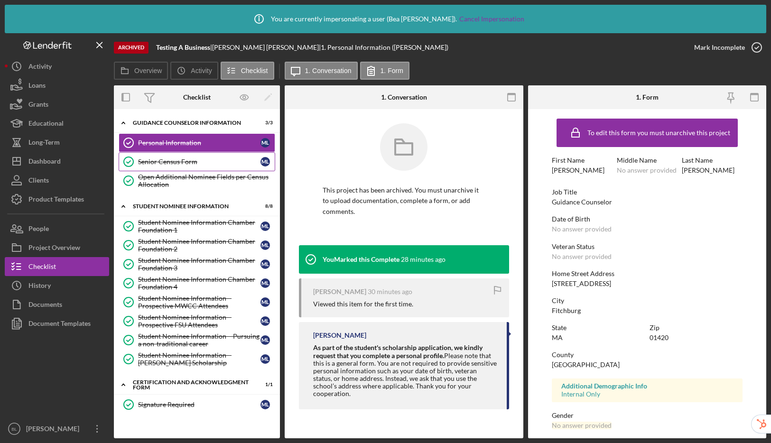
click at [157, 168] on link "Senior Census Form Senior Census Form M L" at bounding box center [197, 161] width 157 height 19
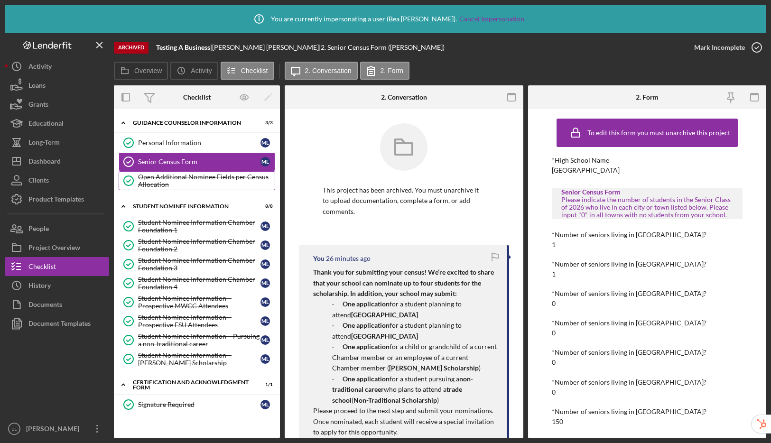
click at [162, 178] on div "Open Additional Nominee Fields per Census Allocation" at bounding box center [206, 180] width 137 height 15
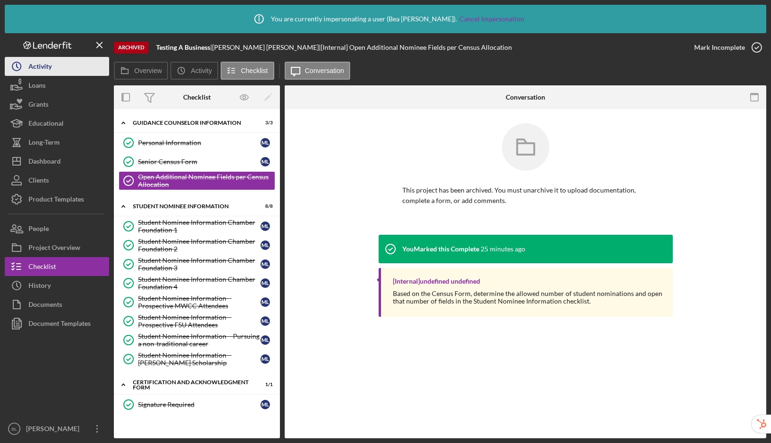
click at [47, 73] on div "Activity" at bounding box center [39, 67] width 23 height 21
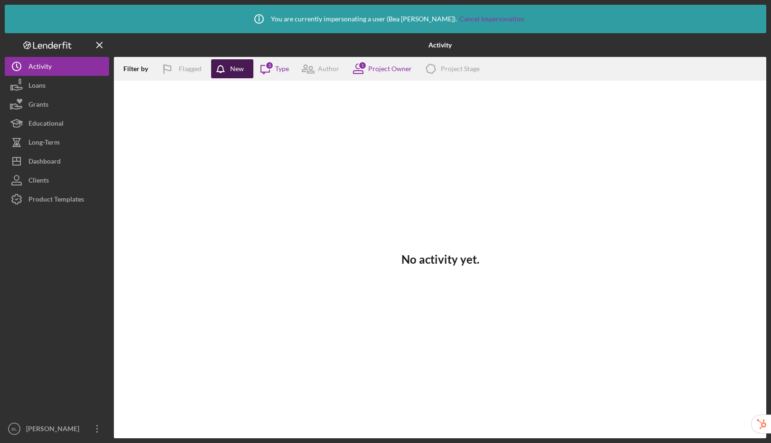
click at [224, 74] on icon "button" at bounding box center [223, 71] width 24 height 24
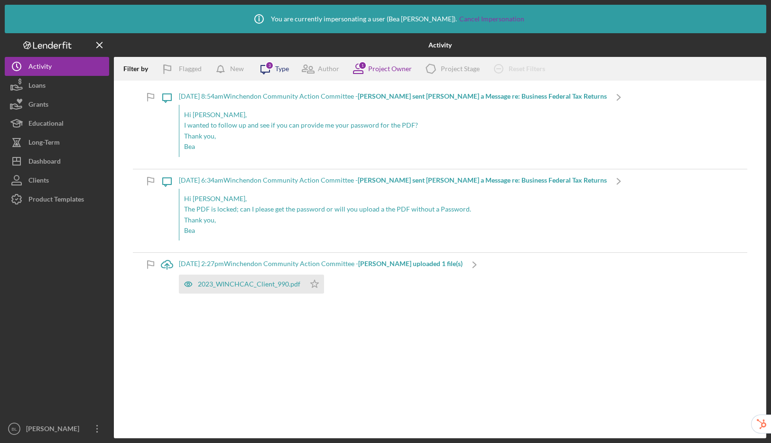
click at [265, 69] on icon "Icon/Message" at bounding box center [265, 69] width 24 height 24
click at [232, 69] on div "New" at bounding box center [237, 68] width 14 height 19
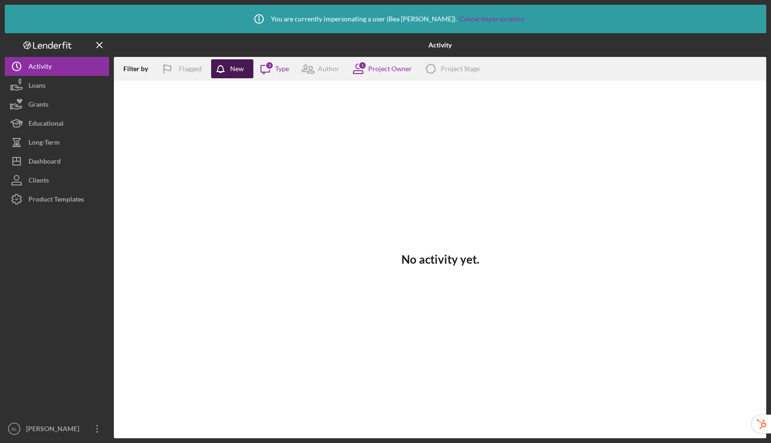
click at [232, 69] on div "New" at bounding box center [237, 68] width 14 height 19
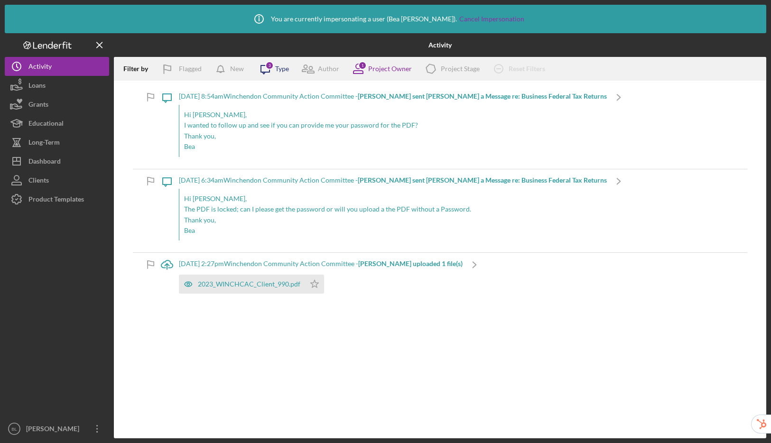
click at [271, 70] on icon "Icon/Message" at bounding box center [265, 69] width 24 height 24
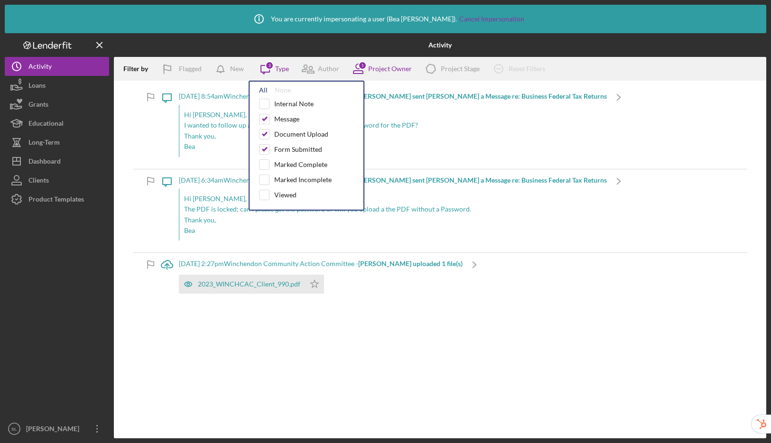
click at [264, 90] on div "All" at bounding box center [263, 90] width 9 height 8
checkbox input "true"
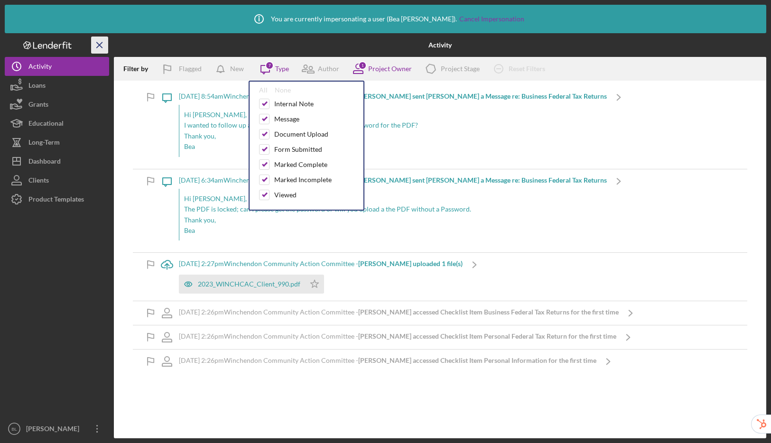
click at [105, 48] on icon "Icon/Menu Close" at bounding box center [99, 45] width 21 height 21
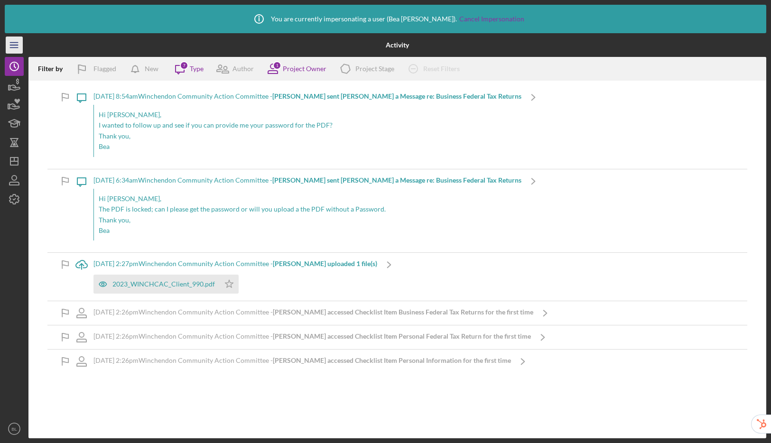
click at [14, 47] on line "button" at bounding box center [14, 47] width 8 height 0
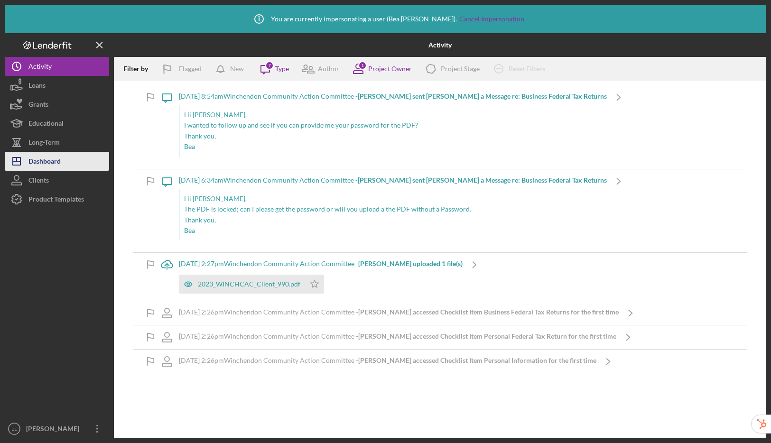
click at [43, 160] on div "Dashboard" at bounding box center [44, 162] width 32 height 21
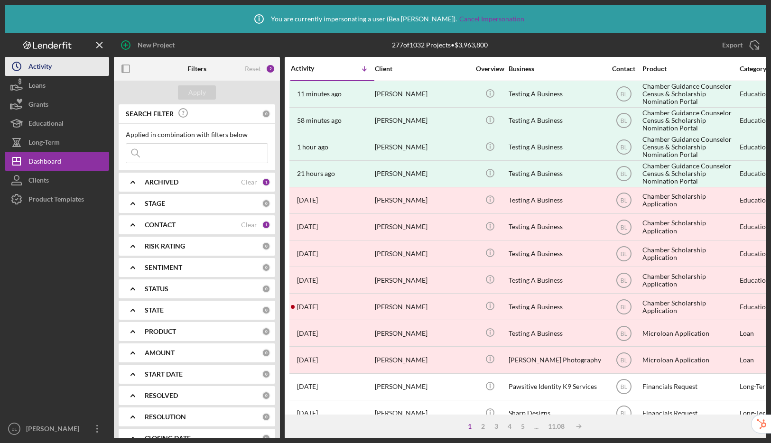
click at [57, 66] on button "Icon/History Activity" at bounding box center [57, 66] width 104 height 19
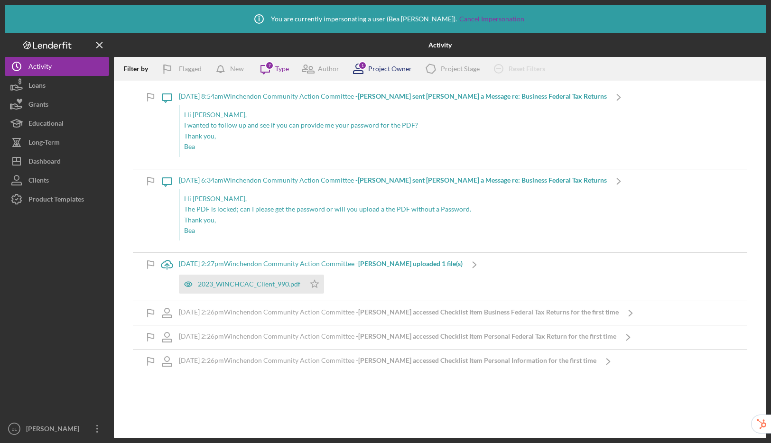
click at [365, 64] on div "1" at bounding box center [362, 65] width 9 height 9
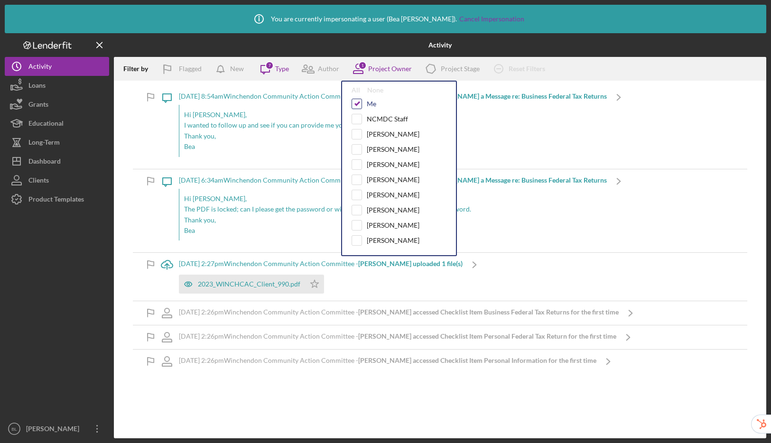
click at [358, 104] on input "checkbox" at bounding box center [356, 103] width 9 height 9
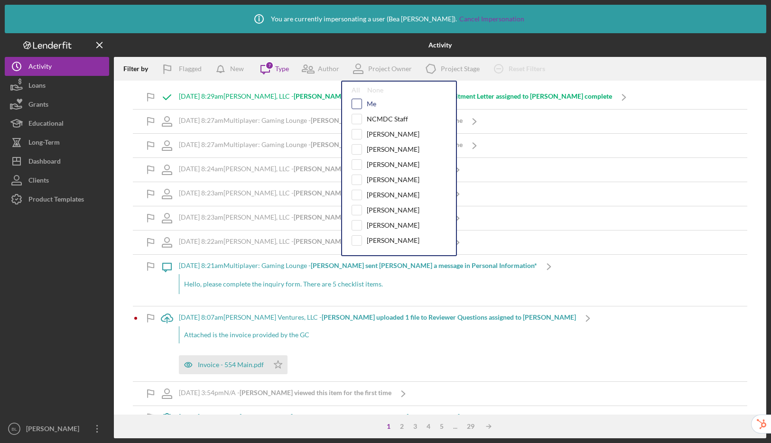
click at [356, 104] on input "checkbox" at bounding box center [356, 103] width 9 height 9
checkbox input "true"
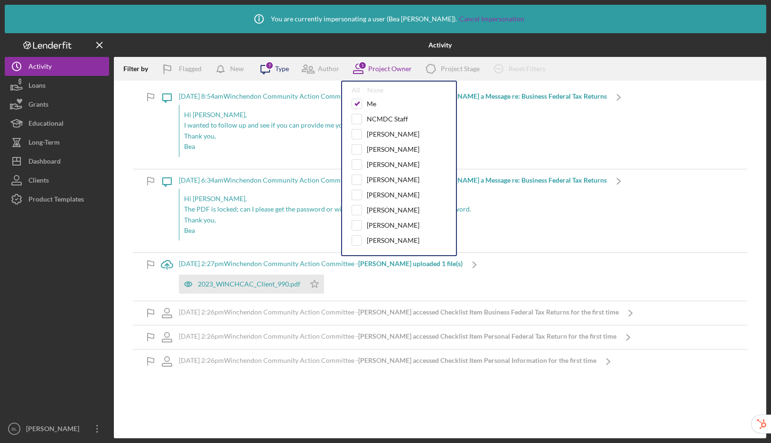
click at [263, 69] on icon "Icon/Message" at bounding box center [265, 69] width 24 height 24
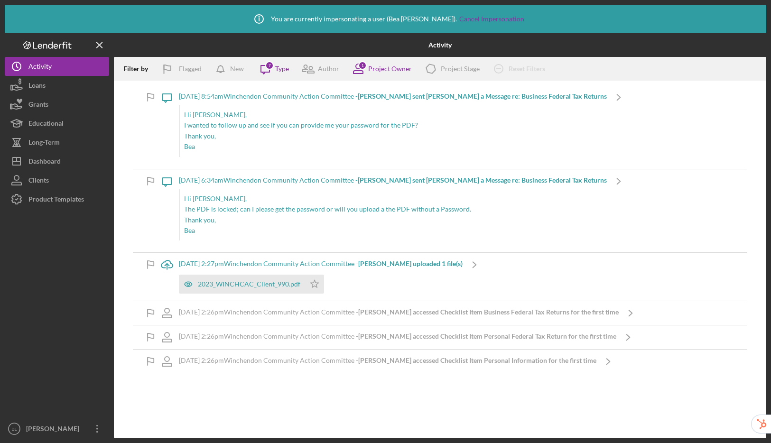
click at [685, 74] on div "Filter by Flagged New Icon/Message 7 Type Author 1 Project Owner Icon/Product P…" at bounding box center [440, 69] width 653 height 24
click at [48, 158] on div "Dashboard" at bounding box center [44, 162] width 32 height 21
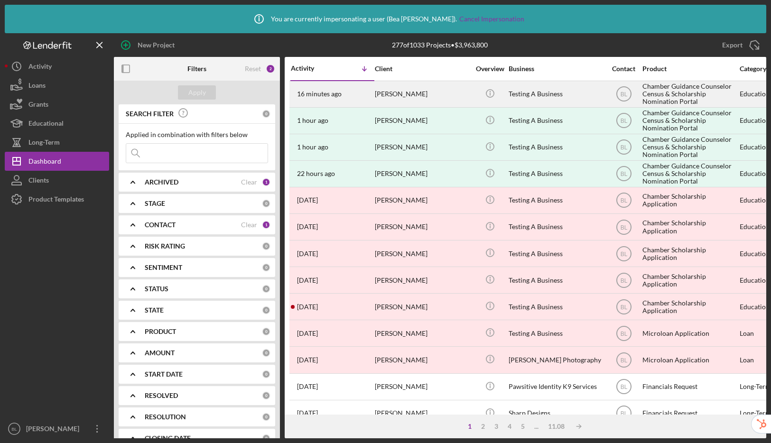
click at [423, 88] on div "[PERSON_NAME]" at bounding box center [422, 94] width 95 height 25
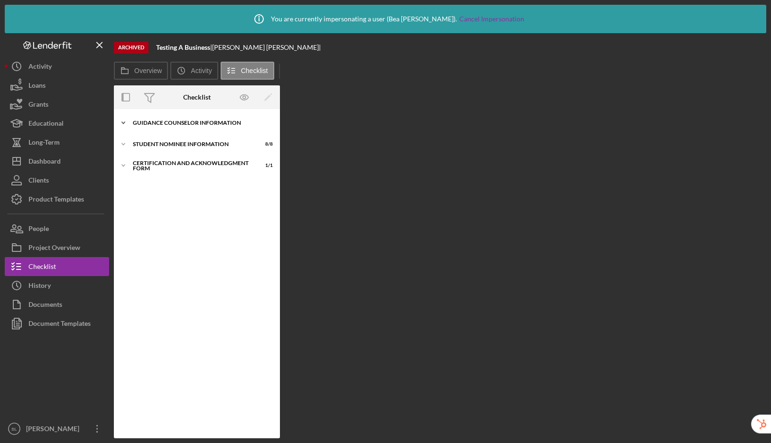
click at [207, 122] on div "Guidance Counselor Information" at bounding box center [200, 123] width 135 height 6
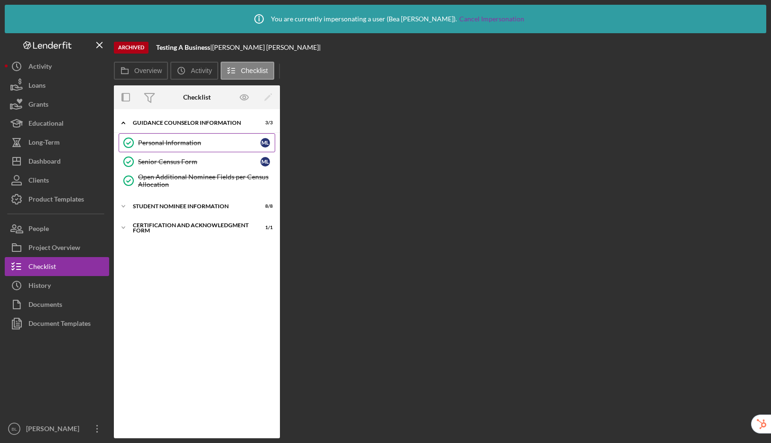
click at [160, 141] on div "Personal Information" at bounding box center [199, 143] width 122 height 8
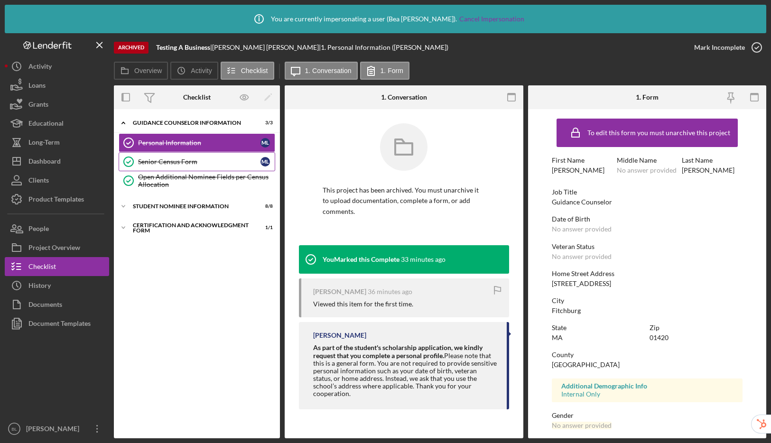
click at [180, 160] on div "Senior Census Form" at bounding box center [199, 162] width 122 height 8
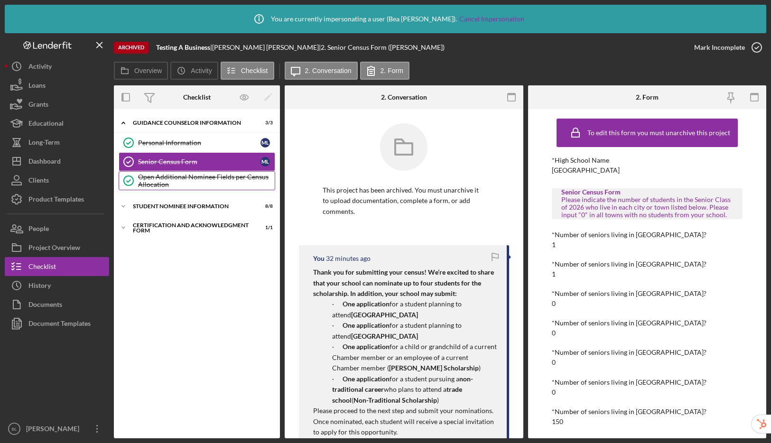
click at [180, 178] on div "Open Additional Nominee Fields per Census Allocation" at bounding box center [206, 180] width 137 height 15
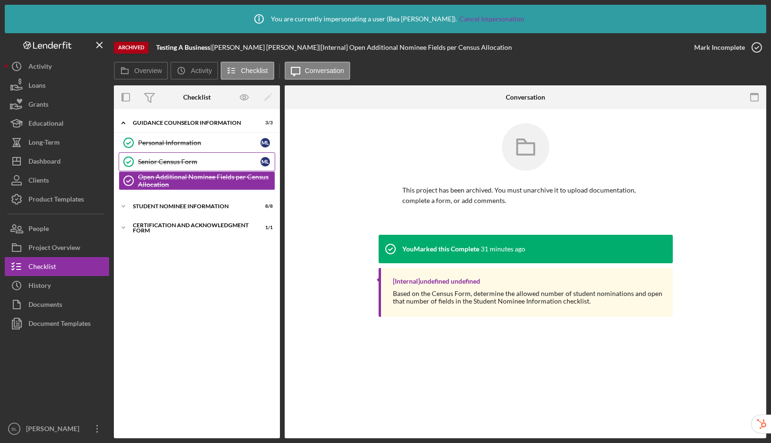
click at [185, 152] on link "Senior Census Form Senior Census Form M L" at bounding box center [197, 161] width 157 height 19
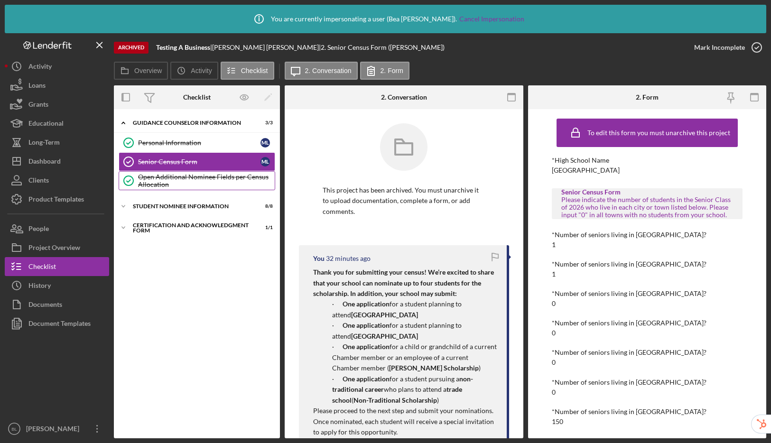
click at [184, 176] on div "Open Additional Nominee Fields per Census Allocation" at bounding box center [206, 180] width 137 height 15
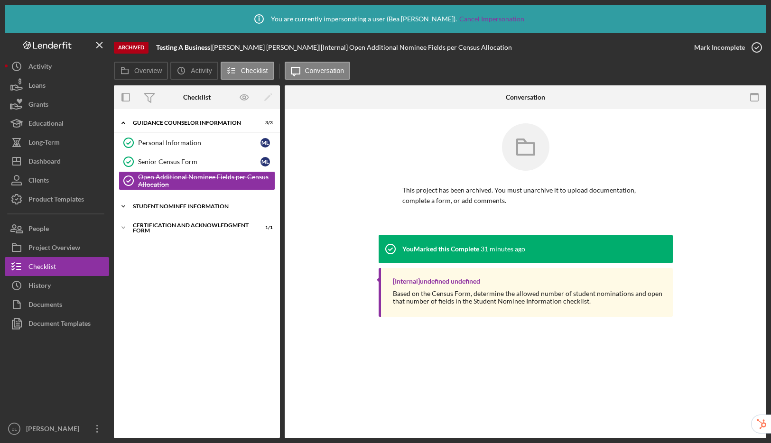
click at [178, 208] on div "Student Nominee Information" at bounding box center [200, 207] width 135 height 6
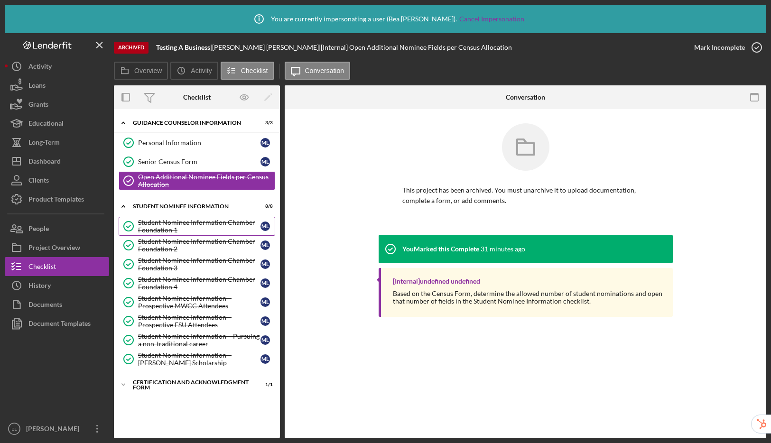
click at [184, 229] on div "Student Nominee Information Chamber Foundation 1" at bounding box center [199, 226] width 122 height 15
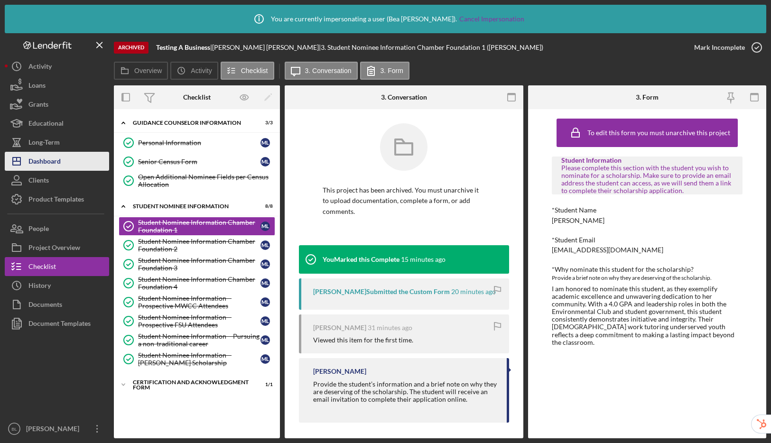
click at [54, 162] on div "Dashboard" at bounding box center [44, 162] width 32 height 21
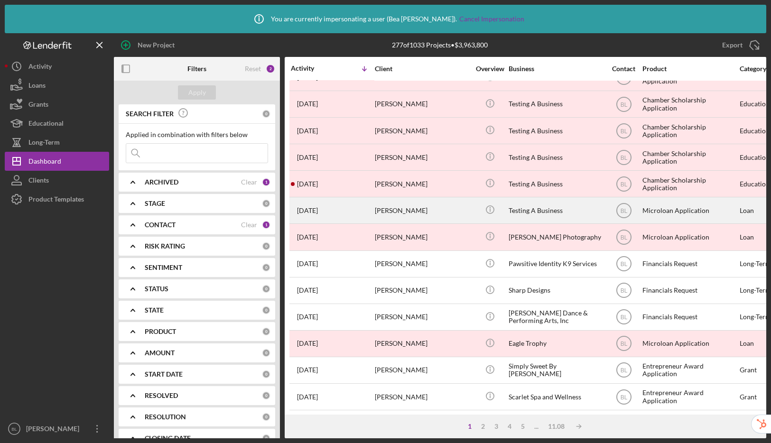
scroll to position [196, 0]
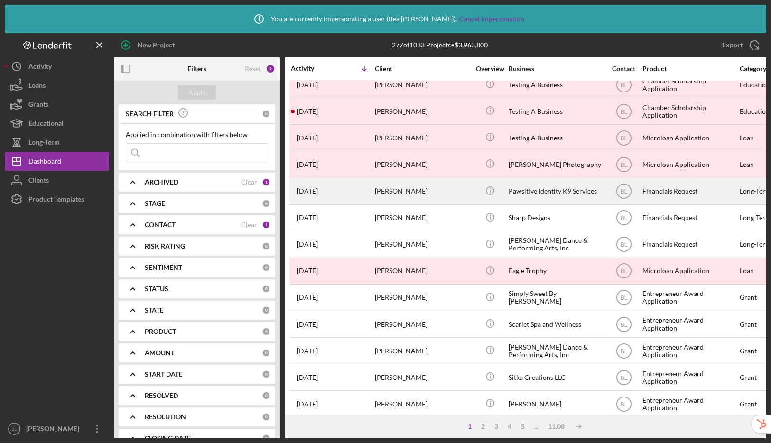
click at [477, 196] on div "Icon/Info" at bounding box center [490, 191] width 36 height 25
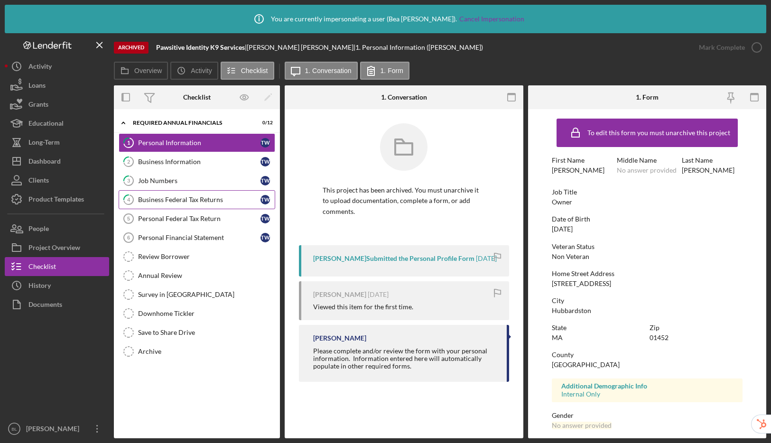
click at [187, 203] on div "Business Federal Tax Returns" at bounding box center [199, 200] width 122 height 8
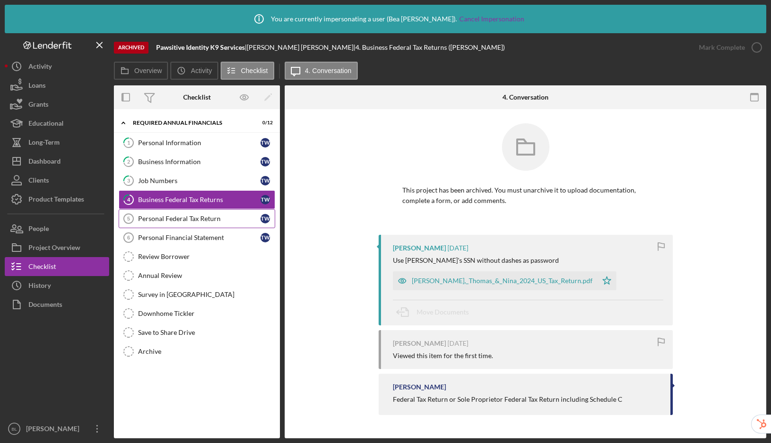
click at [200, 220] on div "Personal Federal Tax Return" at bounding box center [199, 219] width 122 height 8
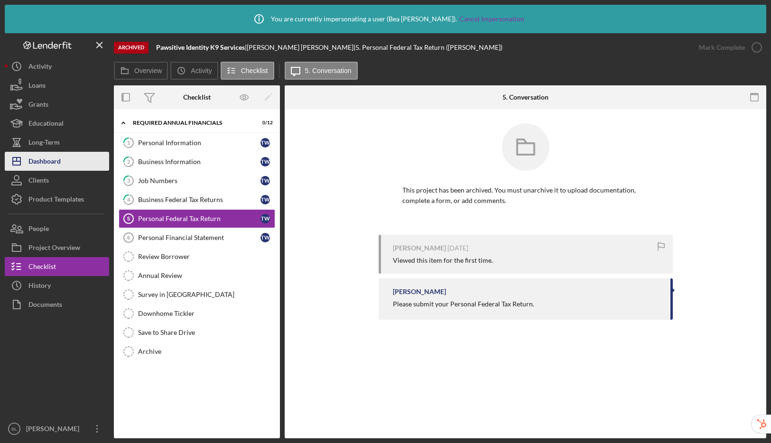
click at [41, 157] on div "Dashboard" at bounding box center [44, 162] width 32 height 21
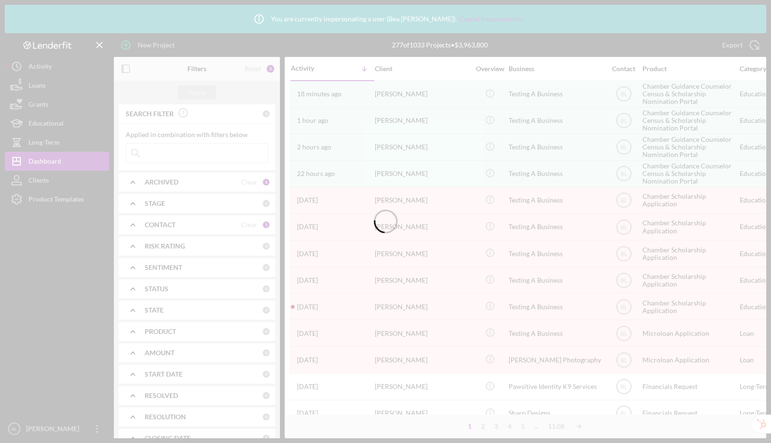
click at [252, 182] on div at bounding box center [385, 221] width 771 height 443
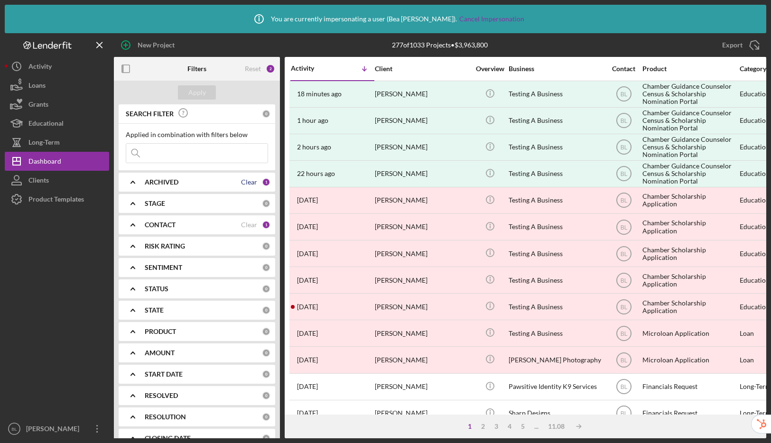
click at [245, 183] on div "Clear" at bounding box center [249, 182] width 16 height 8
click at [198, 91] on div "Apply" at bounding box center [197, 92] width 18 height 14
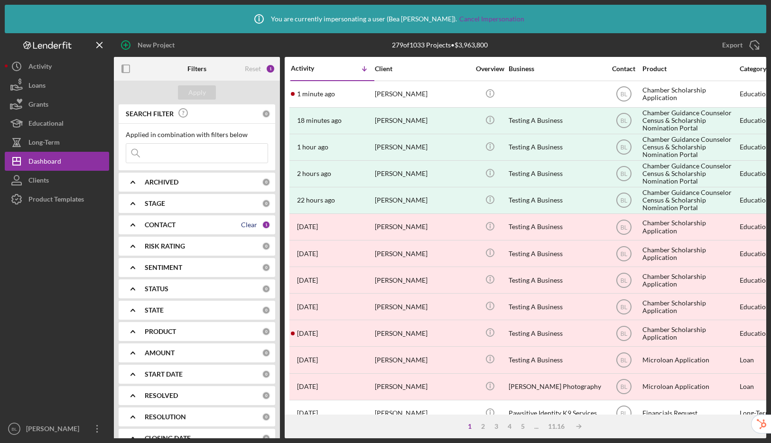
click at [246, 224] on div "Clear" at bounding box center [249, 225] width 16 height 8
click at [214, 94] on button "Apply" at bounding box center [197, 92] width 38 height 14
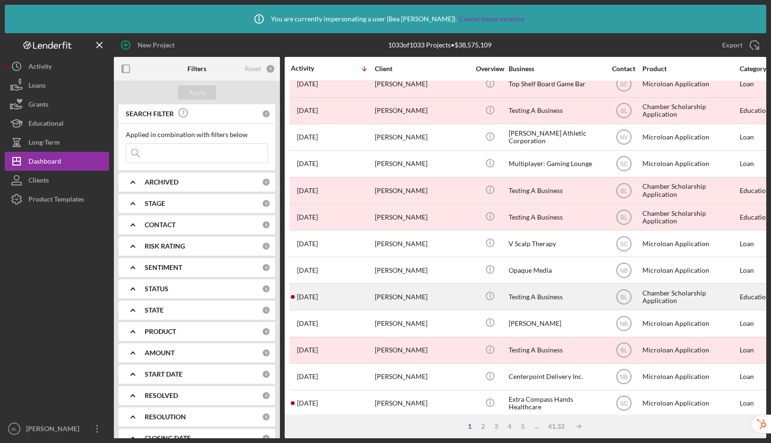
scroll to position [149, 0]
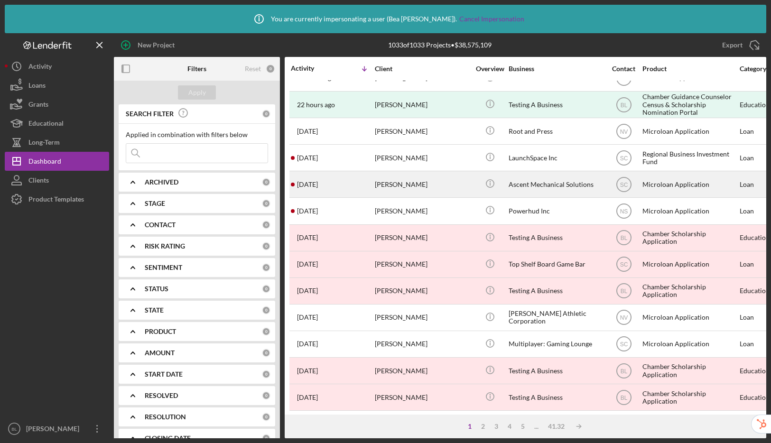
click at [457, 188] on div "[PERSON_NAME]" at bounding box center [422, 184] width 95 height 25
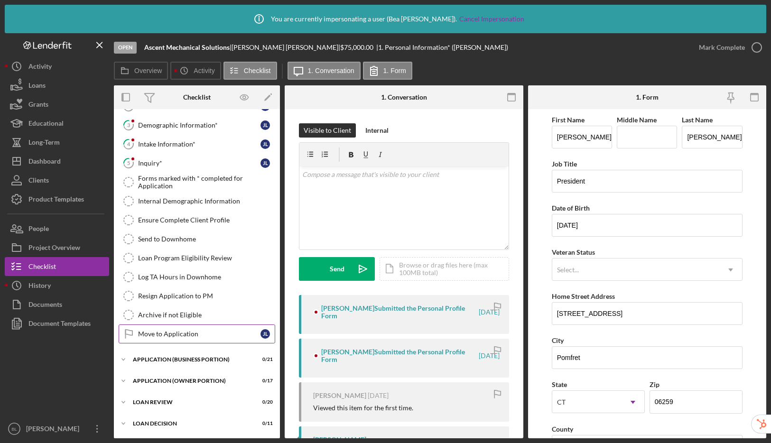
scroll to position [98, 0]
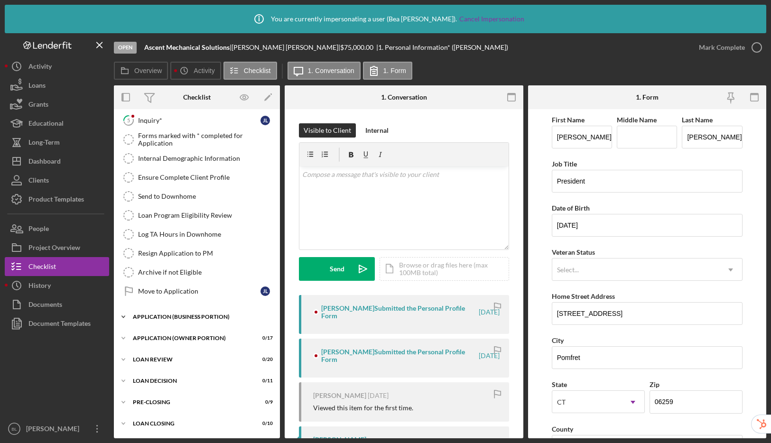
click at [188, 313] on div "Icon/Expander APPLICATION (BUSINESS PORTION) 0 / 21" at bounding box center [197, 317] width 166 height 19
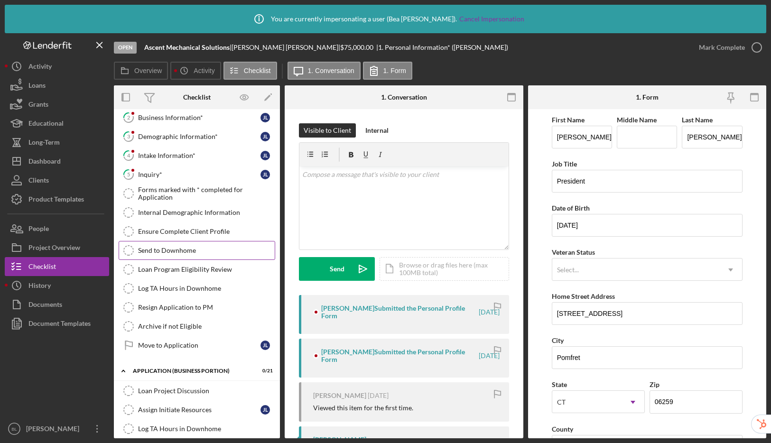
scroll to position [0, 0]
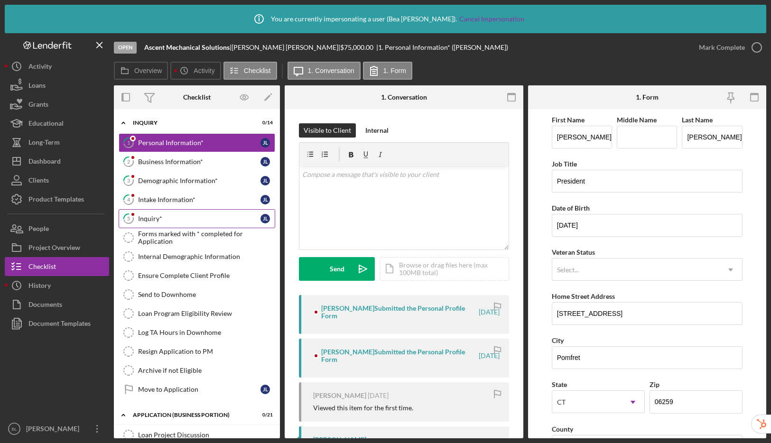
click at [180, 223] on link "5 Inquiry* [PERSON_NAME]" at bounding box center [197, 218] width 157 height 19
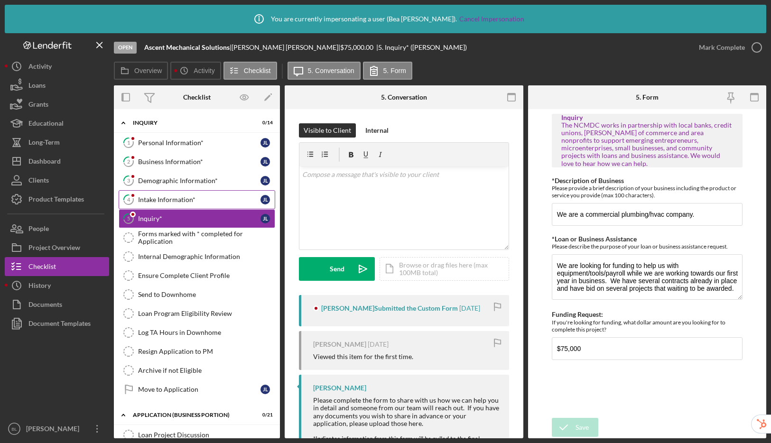
click at [186, 200] on div "Intake Information*" at bounding box center [199, 200] width 122 height 8
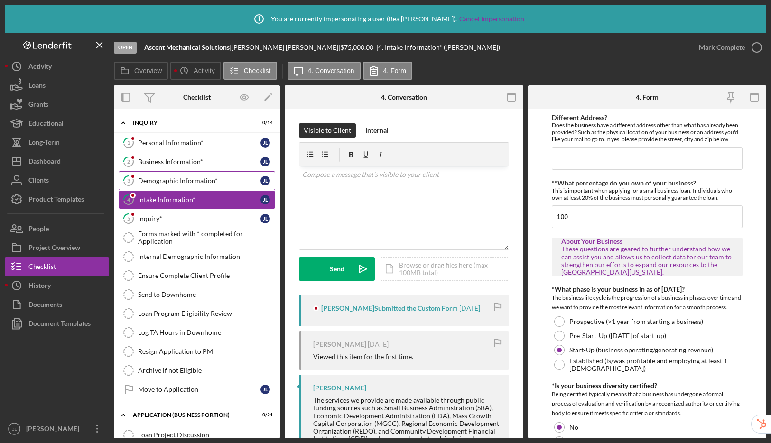
click at [195, 180] on div "Demographic Information*" at bounding box center [199, 181] width 122 height 8
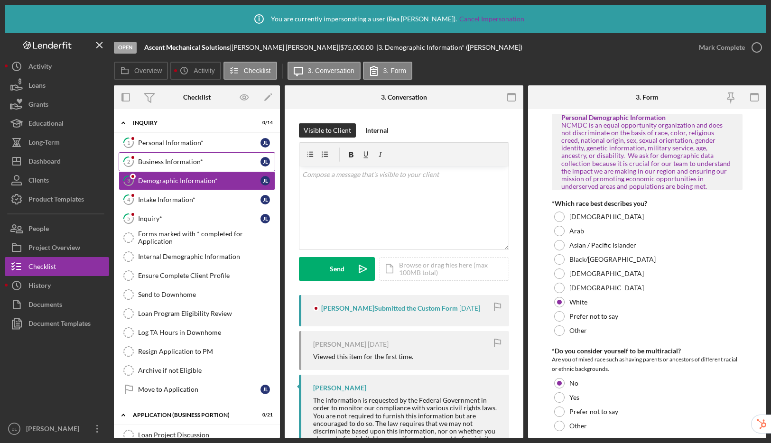
click at [199, 161] on div "Business Information*" at bounding box center [199, 162] width 122 height 8
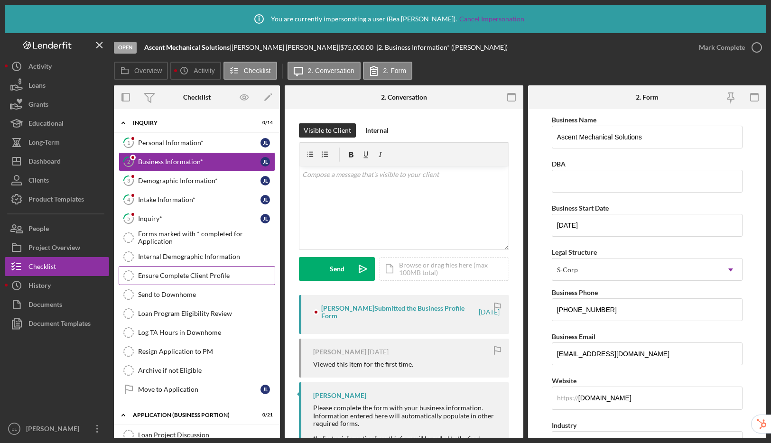
scroll to position [502, 0]
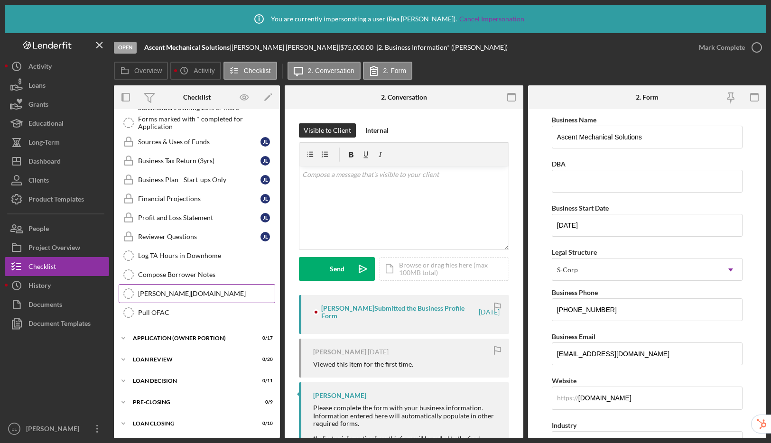
click at [173, 295] on div "[PERSON_NAME][DOMAIN_NAME]" at bounding box center [206, 294] width 137 height 8
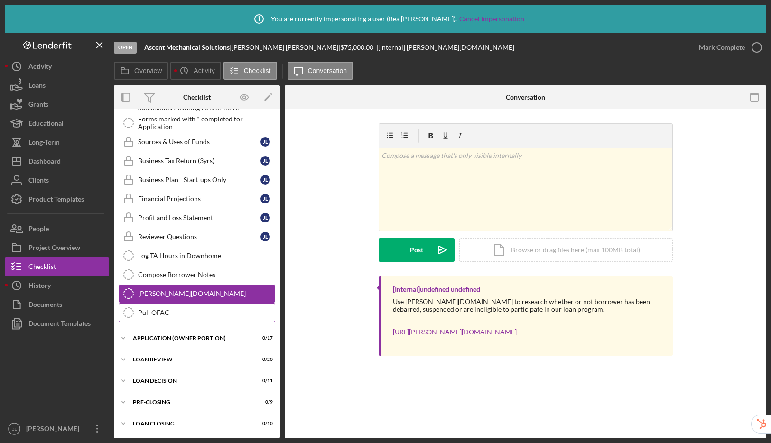
click at [175, 315] on div "Pull OFAC" at bounding box center [206, 313] width 137 height 8
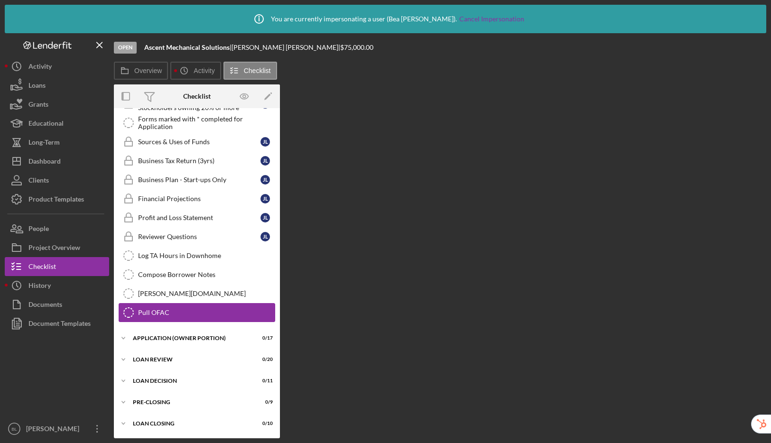
scroll to position [502, 0]
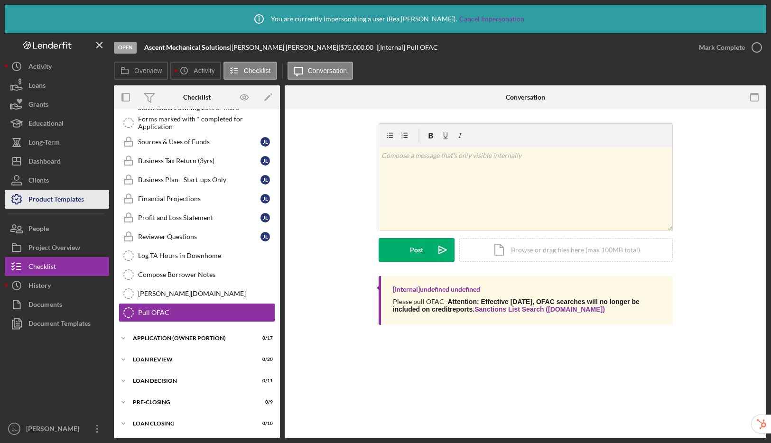
click at [38, 202] on div "Product Templates" at bounding box center [56, 200] width 56 height 21
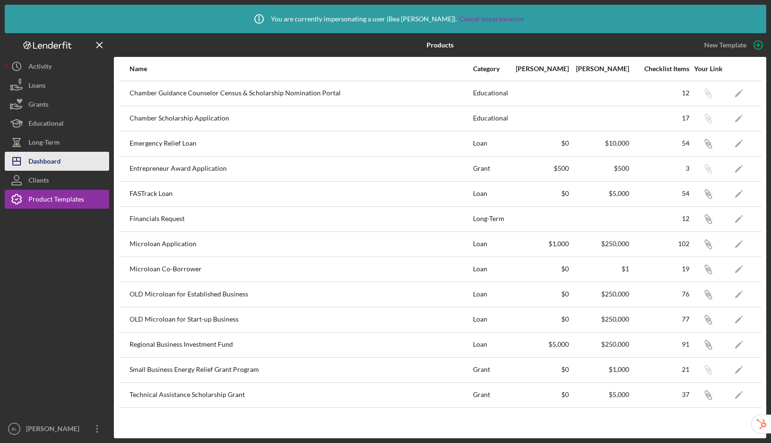
click at [65, 162] on button "Icon/Dashboard Dashboard" at bounding box center [57, 161] width 104 height 19
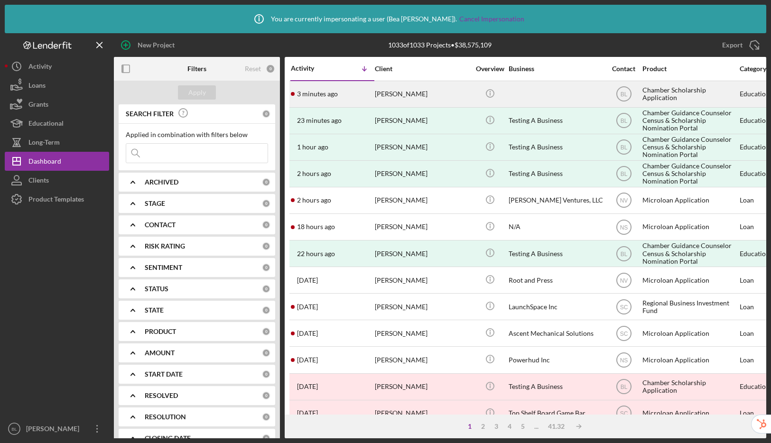
click at [685, 94] on div "Chamber Scholarship Application" at bounding box center [690, 94] width 95 height 25
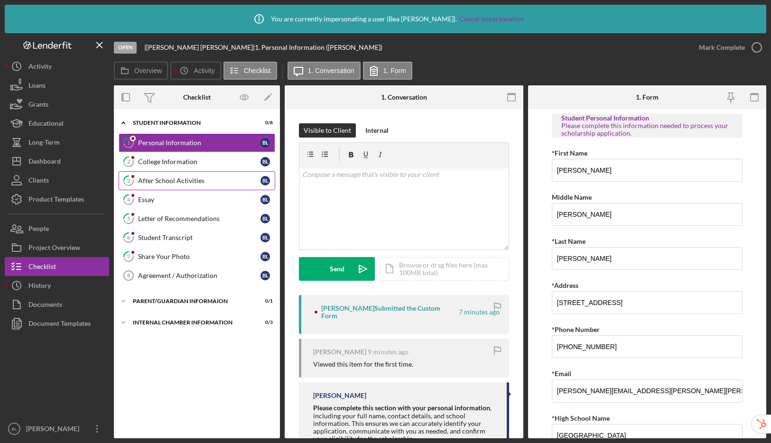
click at [184, 178] on div "After School Activities" at bounding box center [199, 181] width 122 height 8
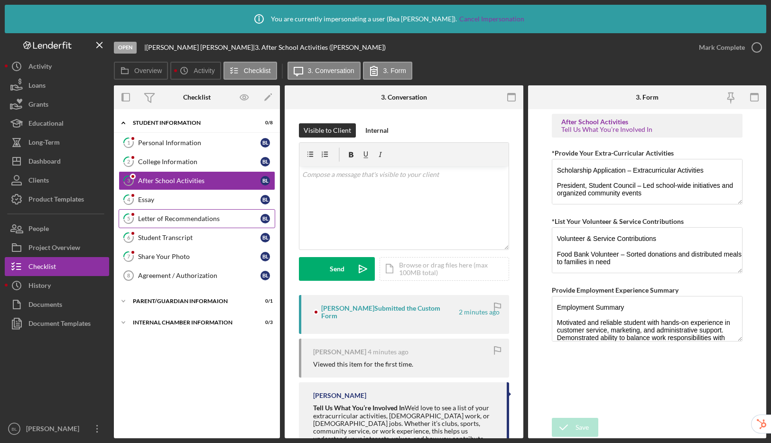
click at [173, 211] on link "5 Letter of Recommendations [PERSON_NAME]" at bounding box center [197, 218] width 157 height 19
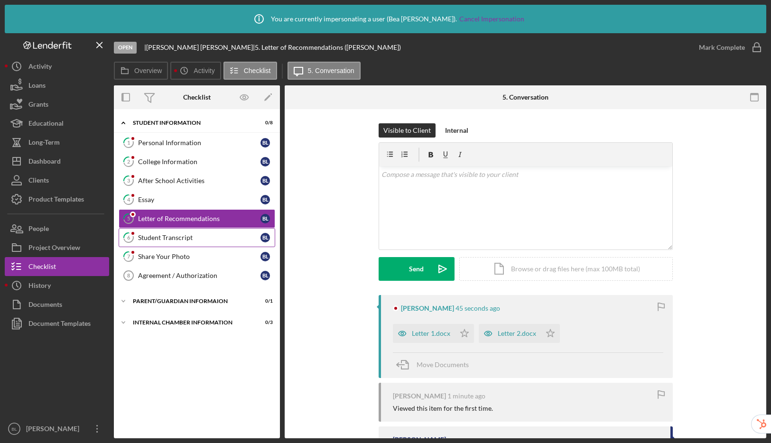
click at [171, 235] on div "Student Transcript" at bounding box center [199, 238] width 122 height 8
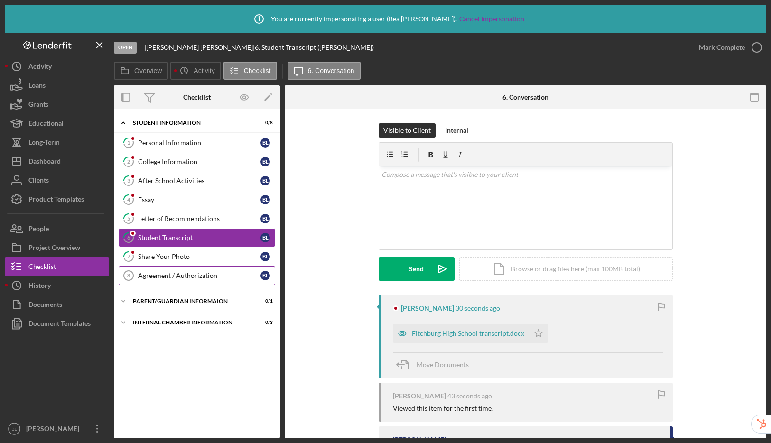
click at [179, 277] on div "Agreement / Authorization" at bounding box center [199, 276] width 122 height 8
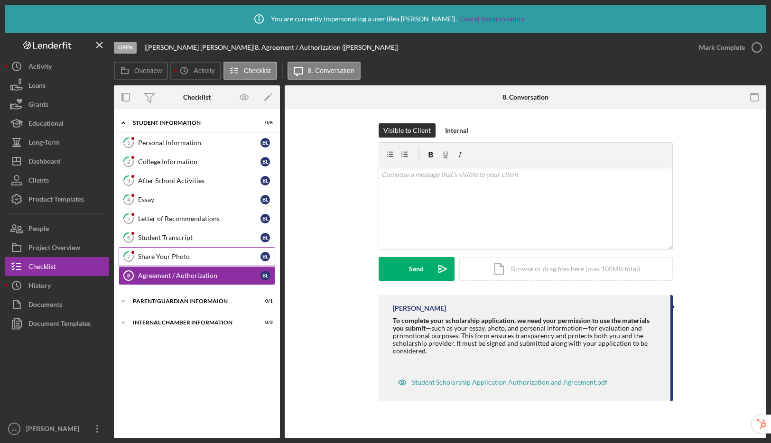
click at [189, 256] on div "Share Your Photo" at bounding box center [199, 257] width 122 height 8
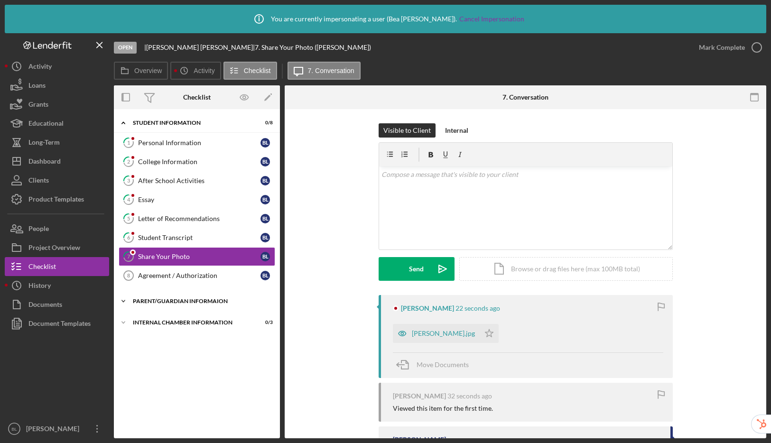
click at [167, 302] on div "Parent/Guardian Informaion" at bounding box center [200, 302] width 135 height 6
click at [170, 237] on div "Student Transcript" at bounding box center [199, 238] width 122 height 8
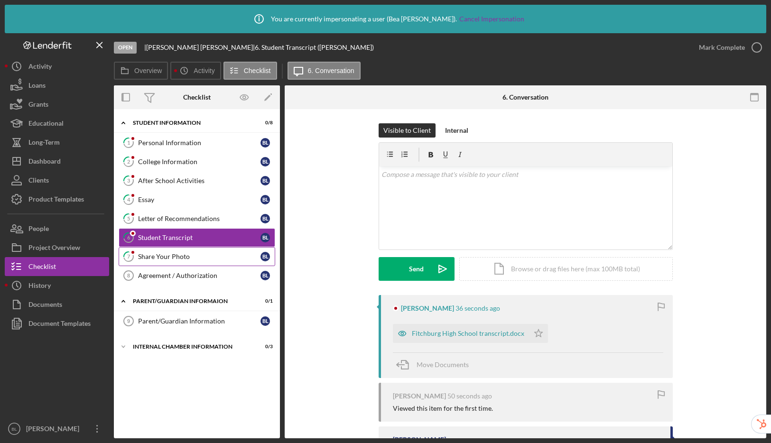
click at [156, 258] on div "Share Your Photo" at bounding box center [199, 257] width 122 height 8
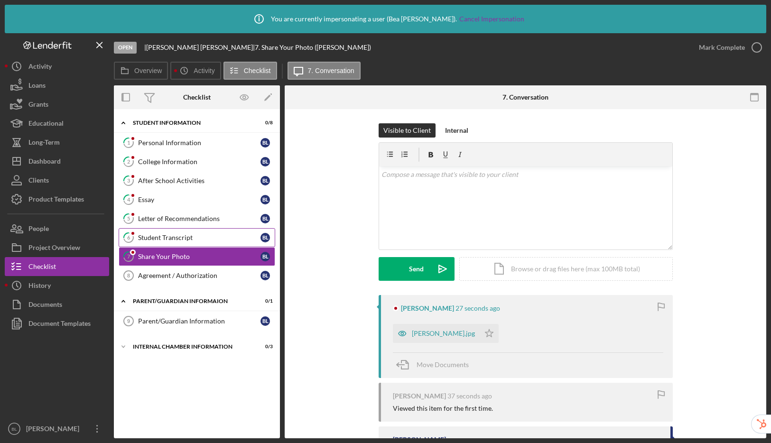
click at [181, 241] on div "Student Transcript" at bounding box center [199, 238] width 122 height 8
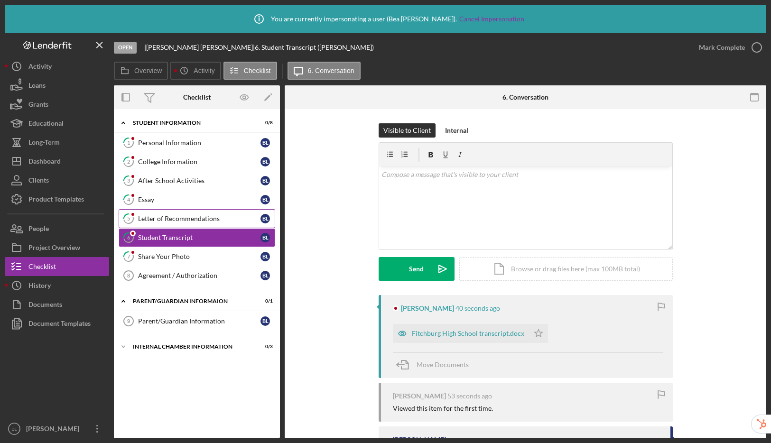
click at [185, 214] on link "5 Letter of Recommendations [PERSON_NAME]" at bounding box center [197, 218] width 157 height 19
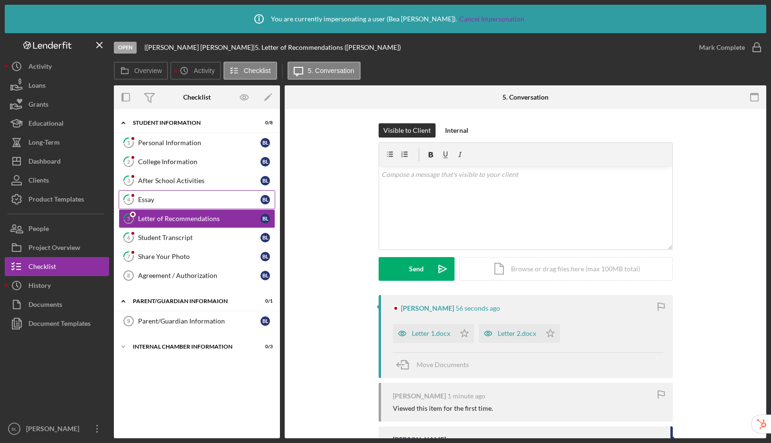
click at [187, 193] on link "4 Essay [PERSON_NAME]" at bounding box center [197, 199] width 157 height 19
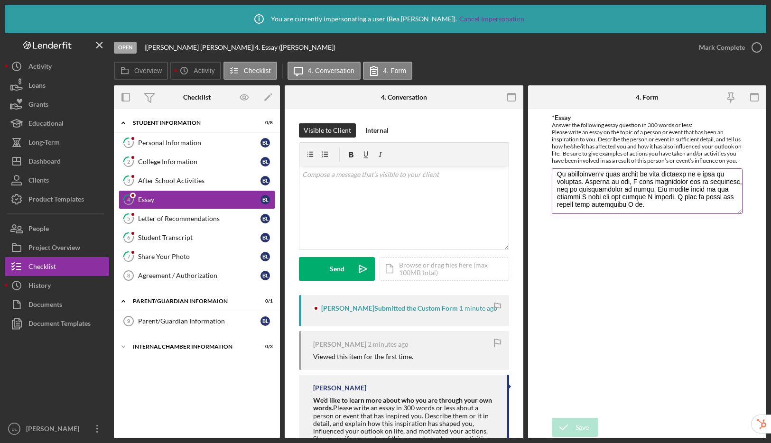
scroll to position [206, 0]
